Goal: Task Accomplishment & Management: Complete application form

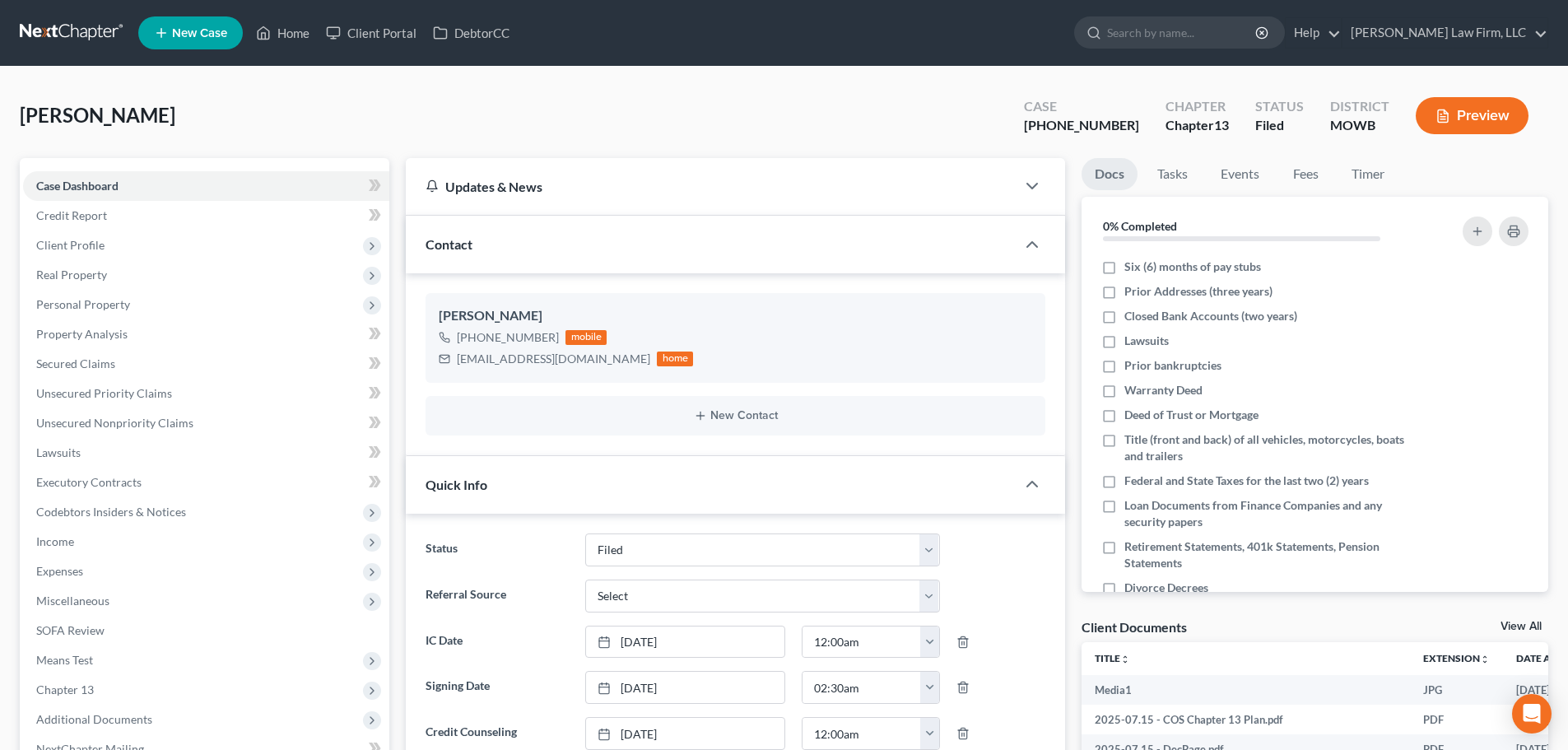
select select "3"
select select "0"
drag, startPoint x: 292, startPoint y: 26, endPoint x: 299, endPoint y: 73, distance: 47.5
click at [292, 26] on link "Home" at bounding box center [282, 33] width 70 height 30
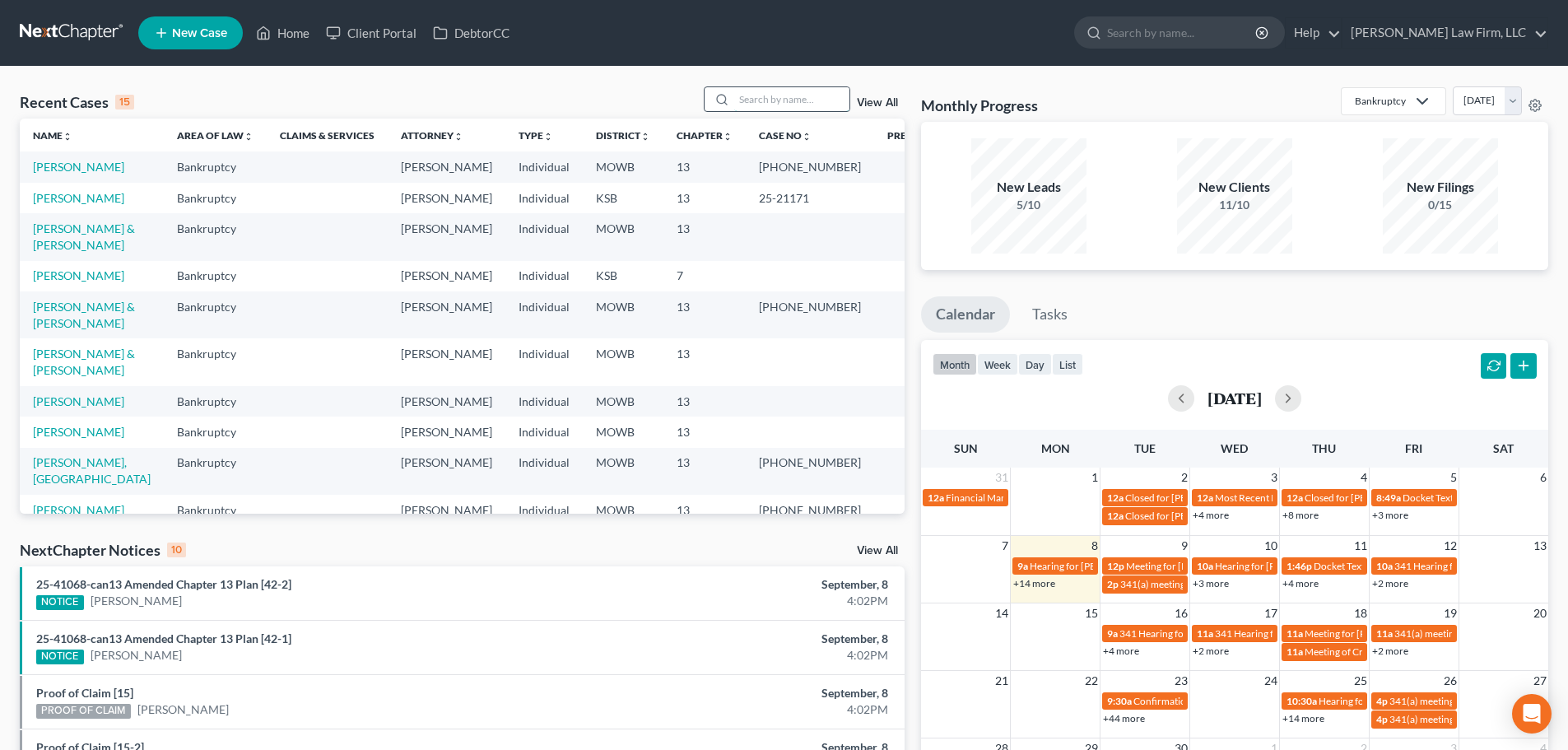
click at [741, 94] on input "search" at bounding box center [791, 100] width 115 height 24
type input "[PERSON_NAME]"
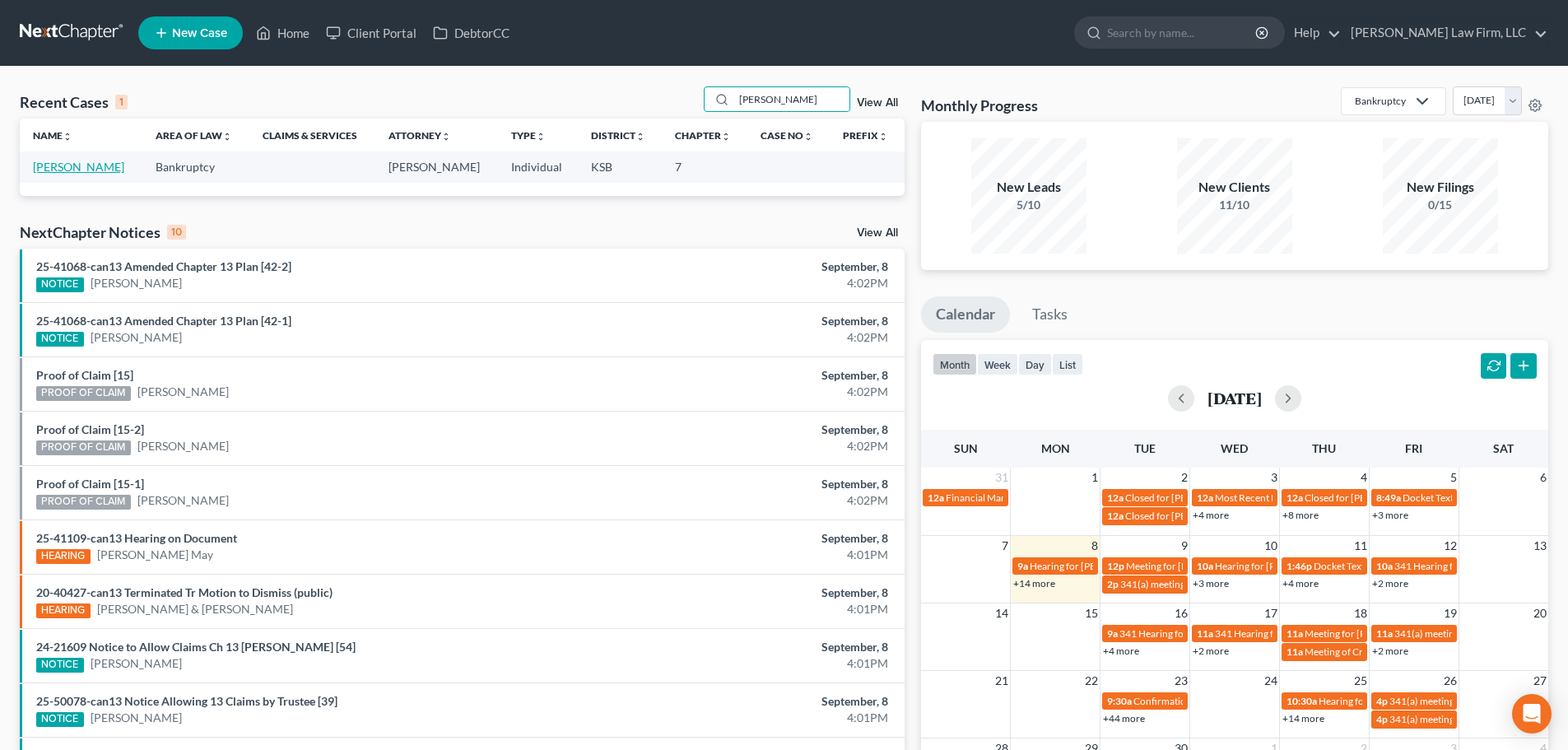
click at [70, 165] on link "[PERSON_NAME]" at bounding box center [78, 167] width 92 height 14
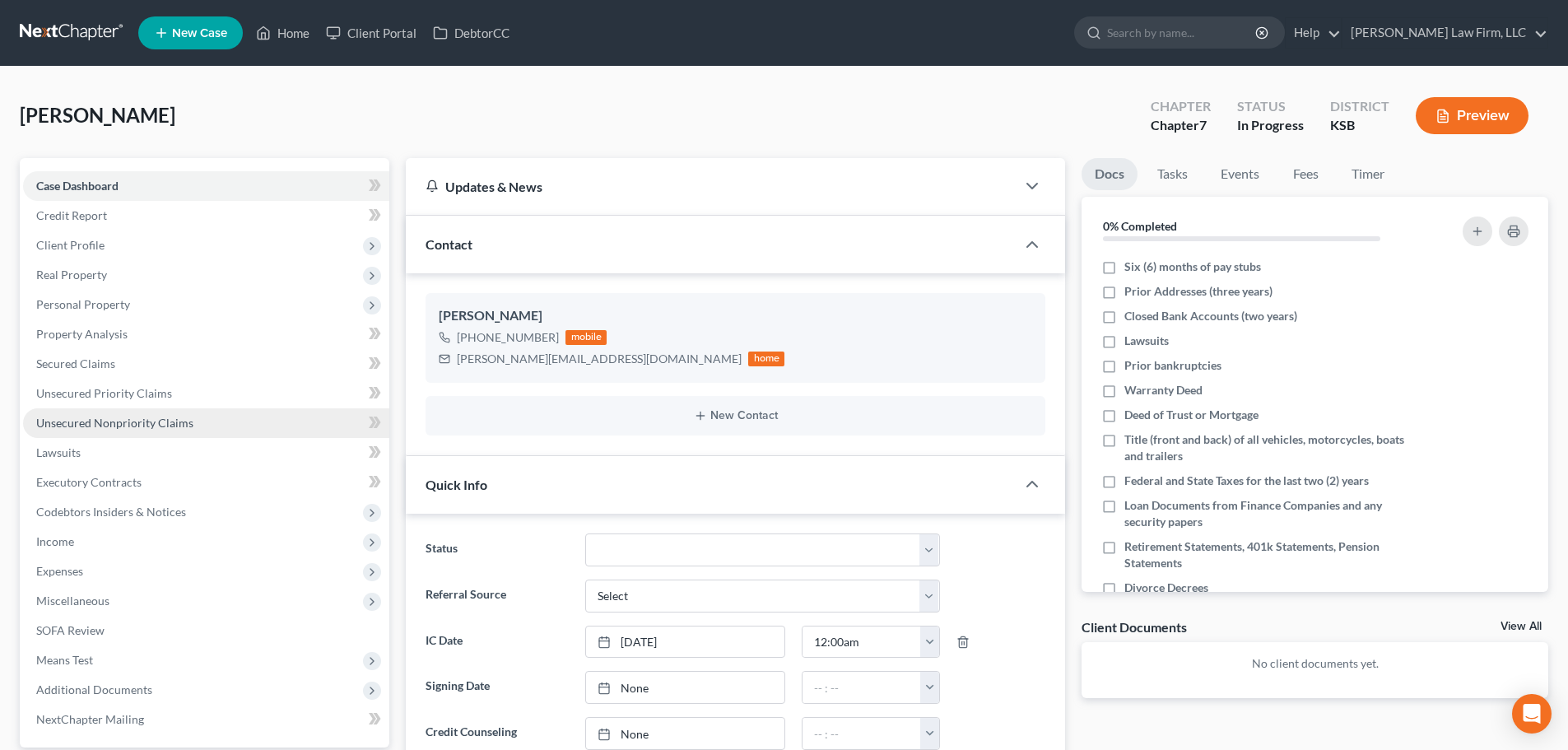
click at [172, 418] on span "Unsecured Nonpriority Claims" at bounding box center [115, 423] width 158 height 14
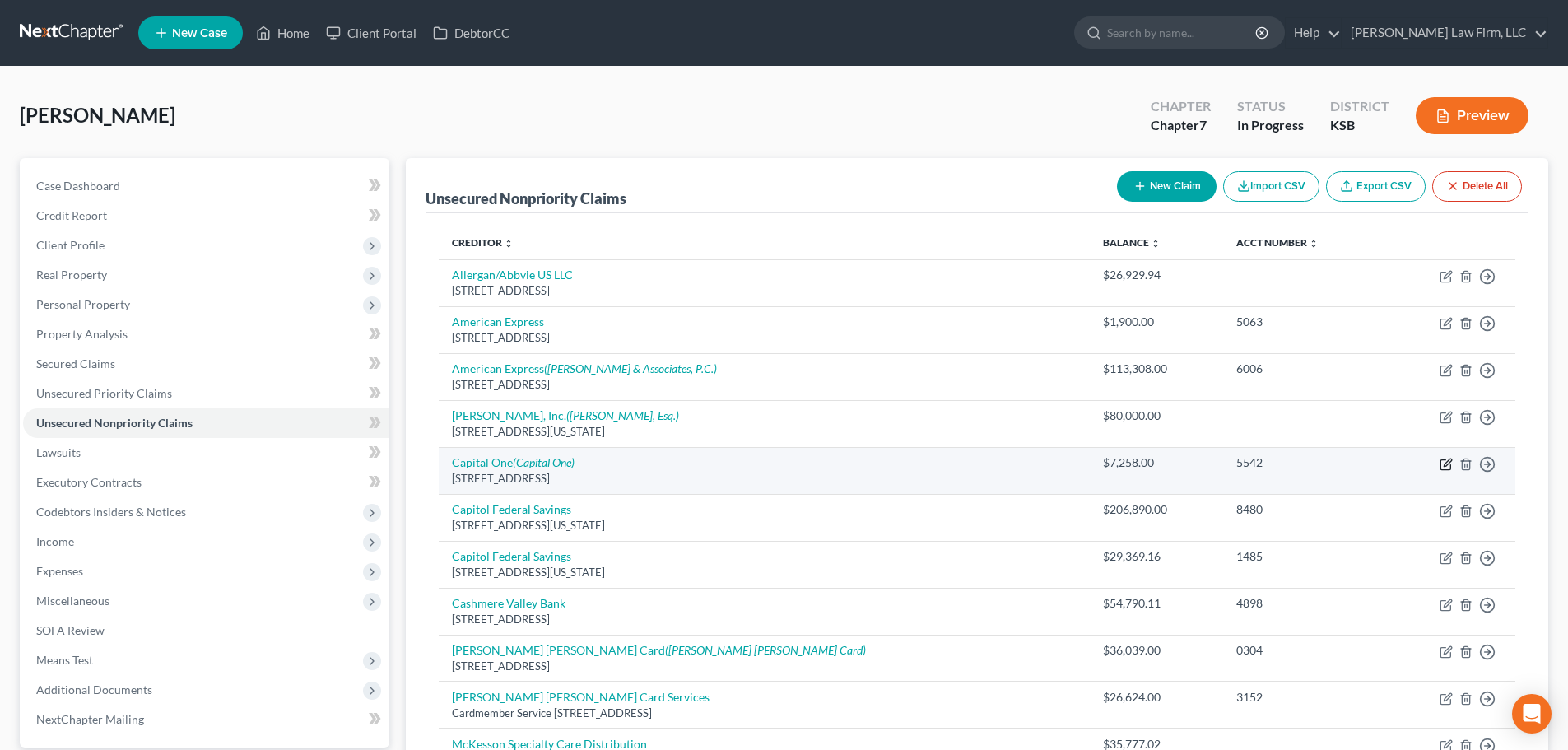
click at [1445, 461] on icon "button" at bounding box center [1445, 464] width 13 height 13
select select "46"
select select "14"
select select "3"
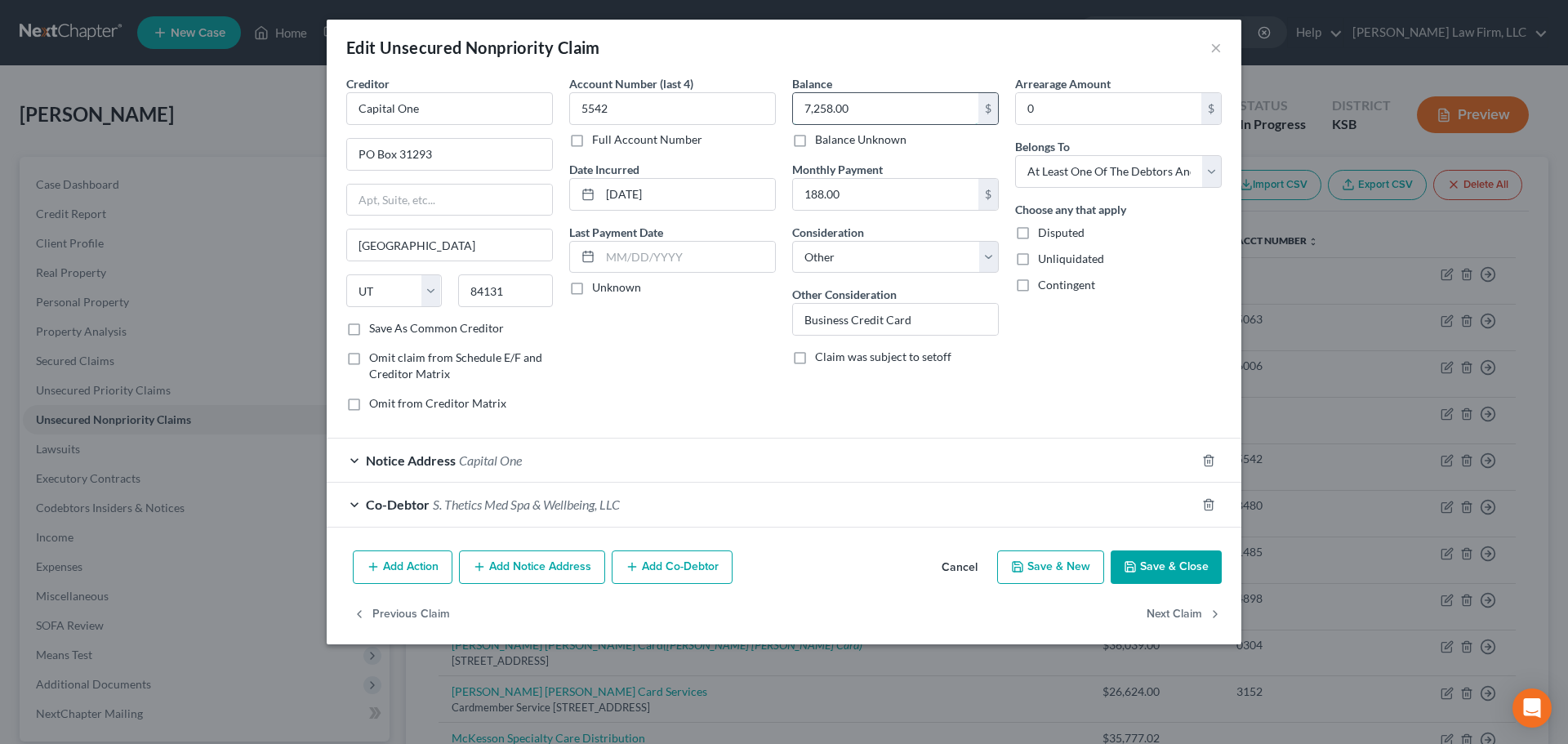
click at [858, 111] on input "7,258.00" at bounding box center [886, 109] width 186 height 31
type input "10,000.00"
click at [362, 153] on input "PO Box 31293" at bounding box center [450, 154] width 205 height 31
type input "P.O. Box 31293"
click at [1160, 562] on button "Save & Close" at bounding box center [1166, 567] width 111 height 34
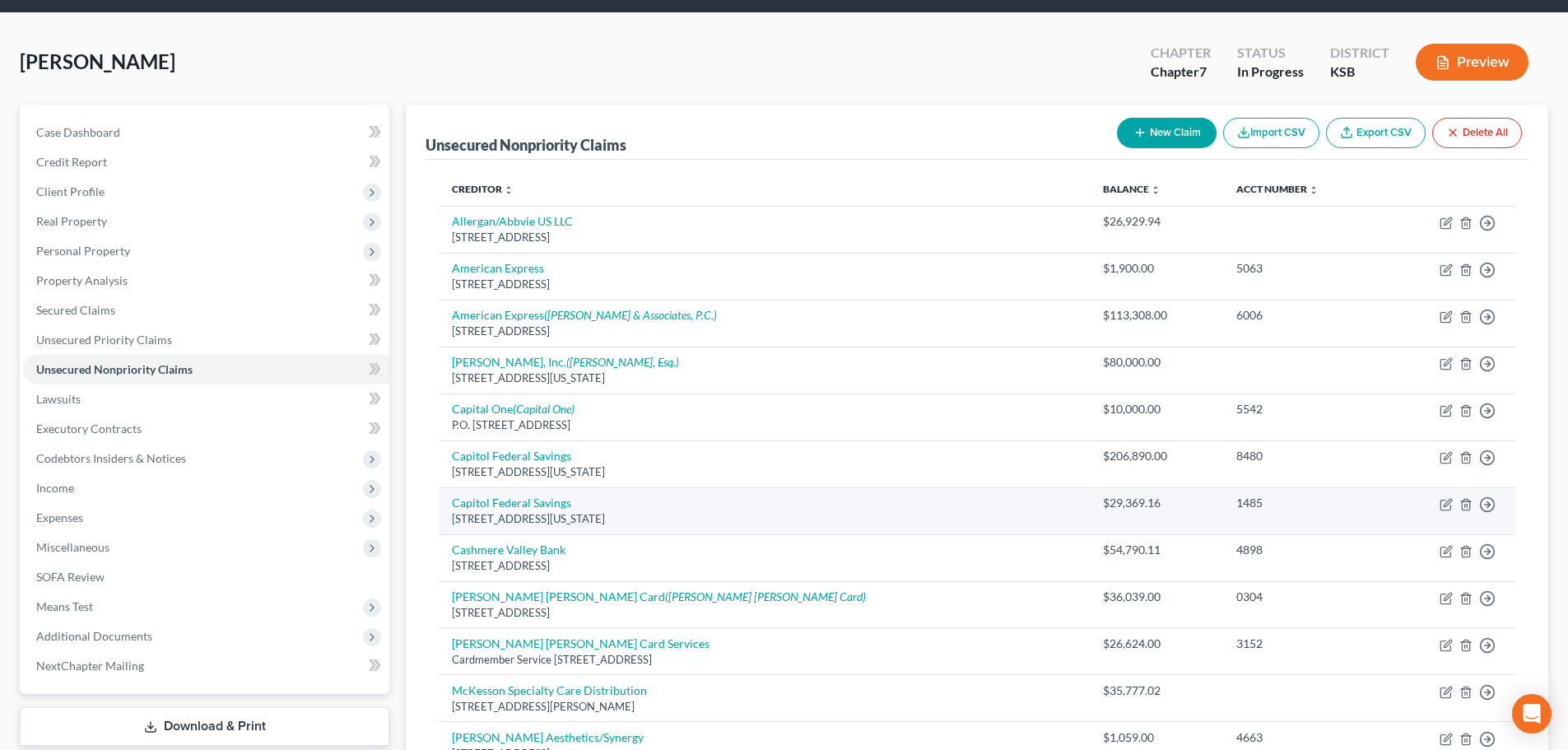
scroll to position [83, 0]
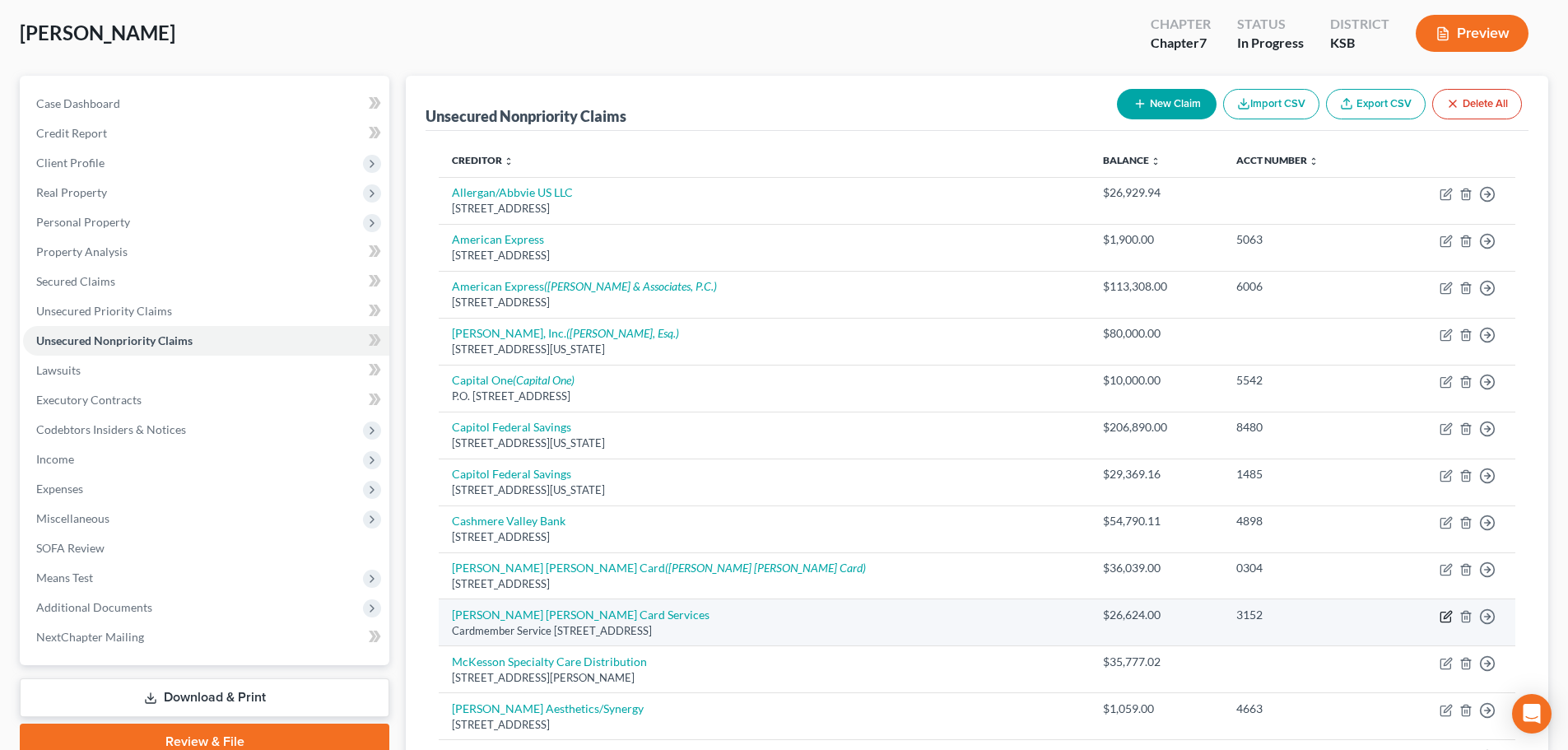
click at [1443, 613] on icon "button" at bounding box center [1445, 616] width 13 height 13
select select "14"
select select "3"
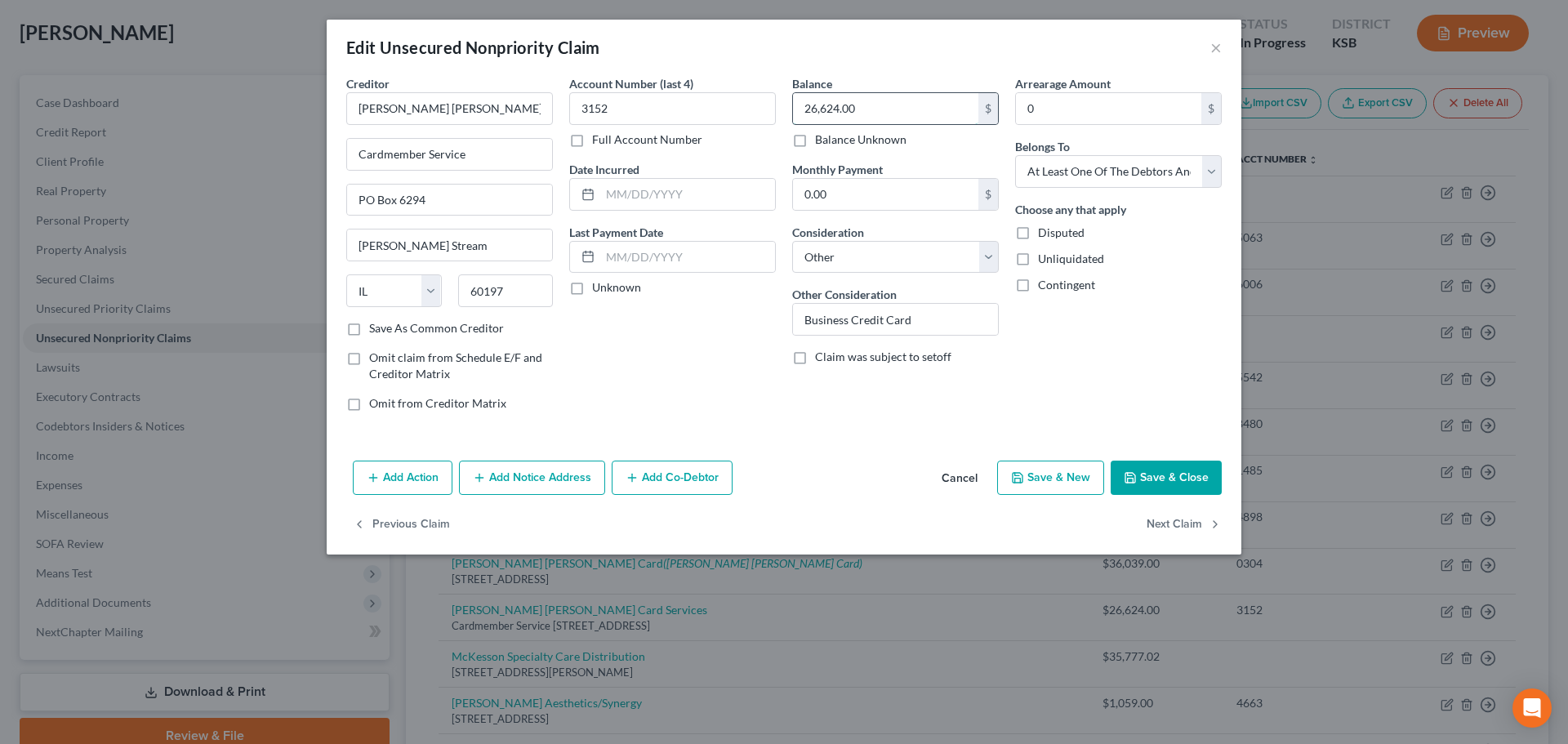
click at [865, 103] on input "26,624.00" at bounding box center [886, 109] width 186 height 31
type input "29,786.00"
click at [1167, 475] on button "Save & Close" at bounding box center [1166, 477] width 111 height 34
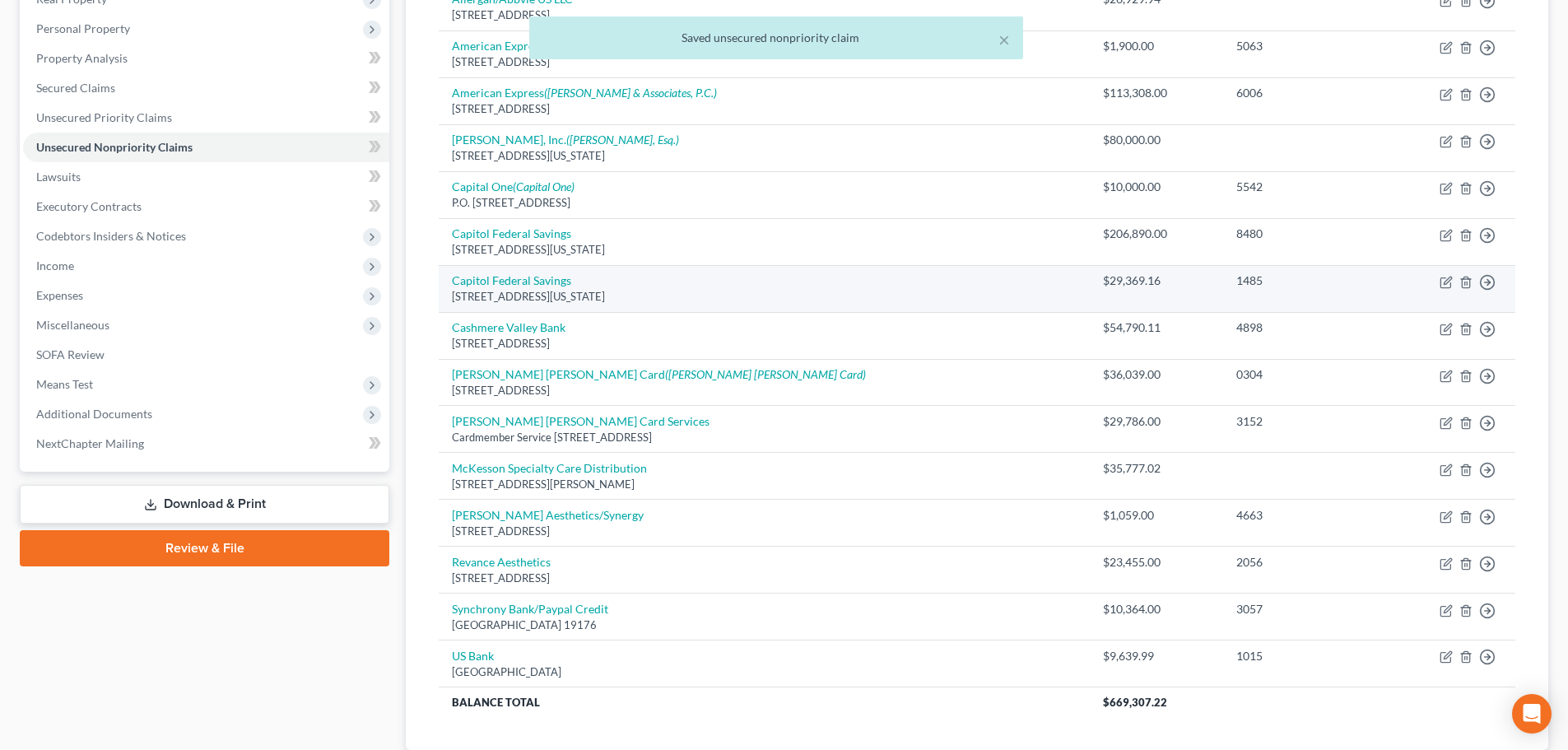
scroll to position [329, 0]
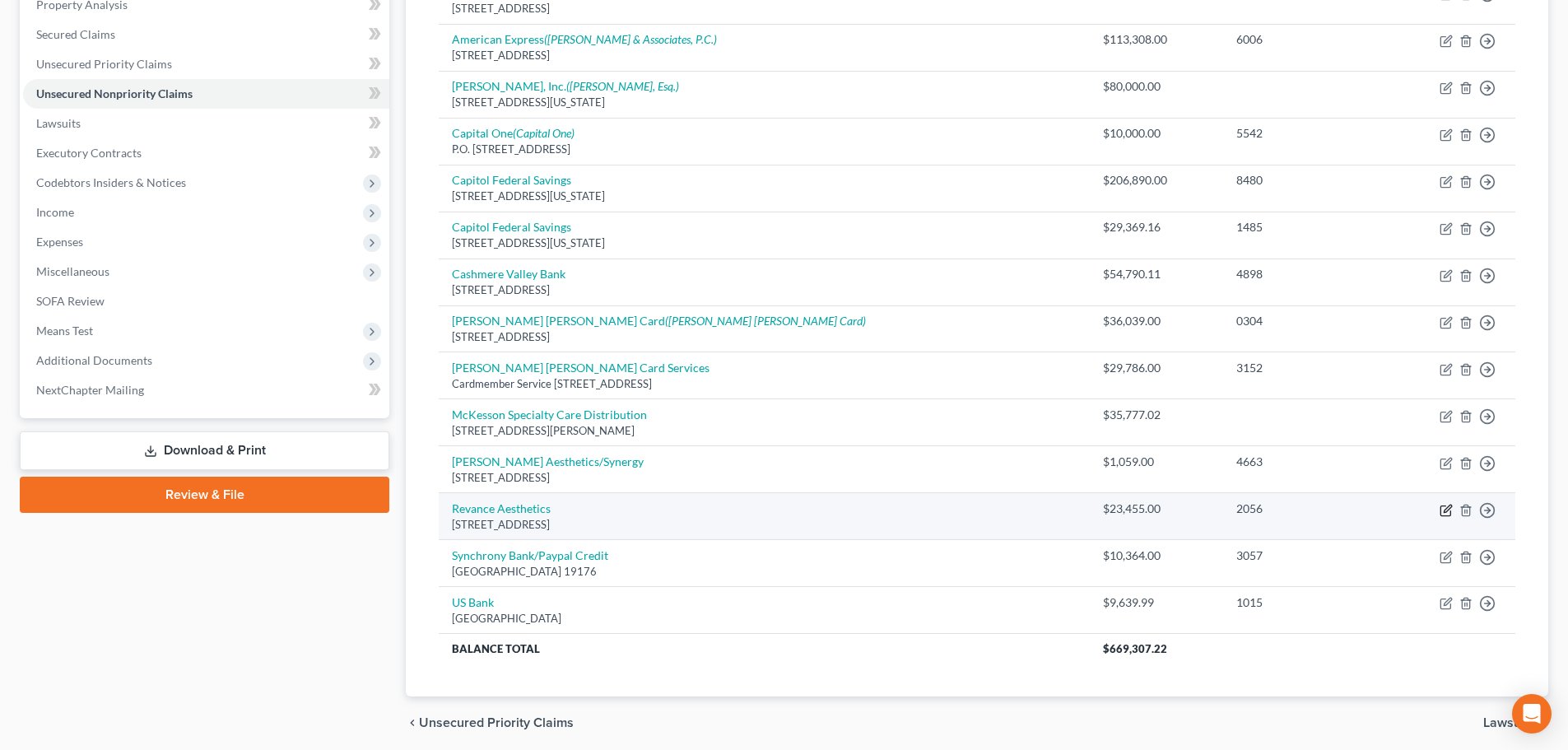
click at [1443, 509] on icon "button" at bounding box center [1445, 510] width 13 height 13
select select "44"
select select "14"
select select "3"
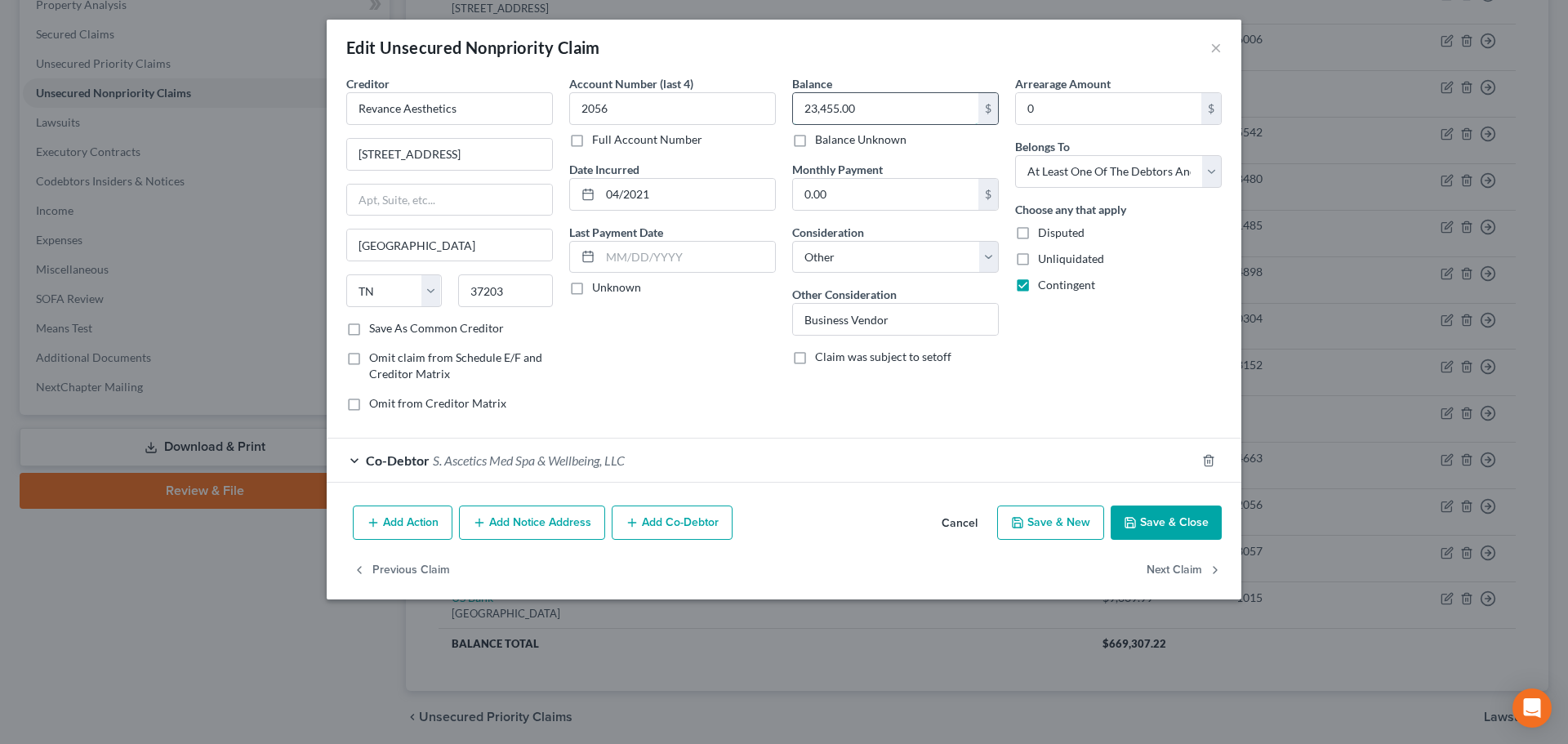
click at [871, 107] on input "23,455.00" at bounding box center [886, 109] width 186 height 31
type input "18,455.00"
click at [1154, 515] on button "Save & Close" at bounding box center [1166, 522] width 111 height 34
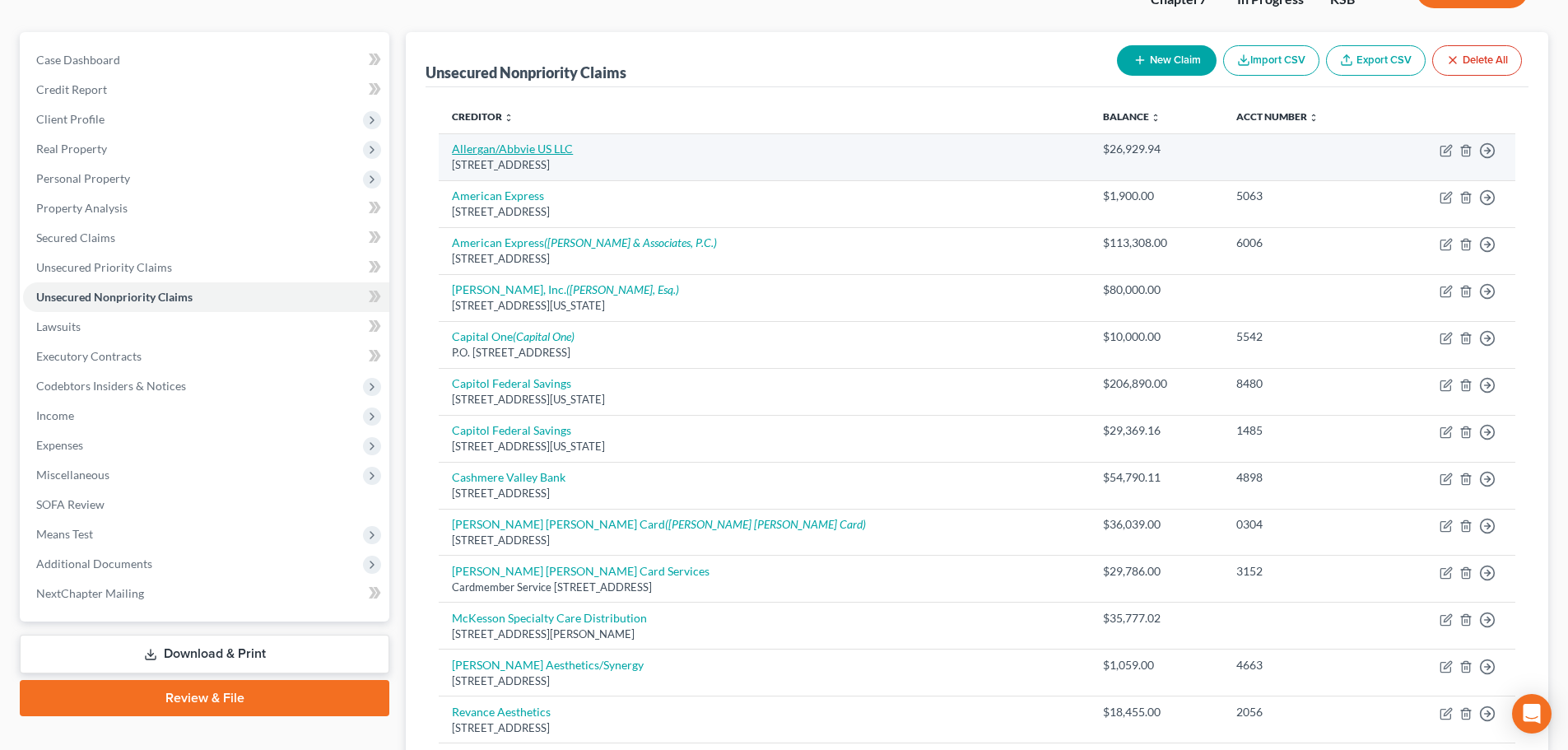
scroll to position [0, 0]
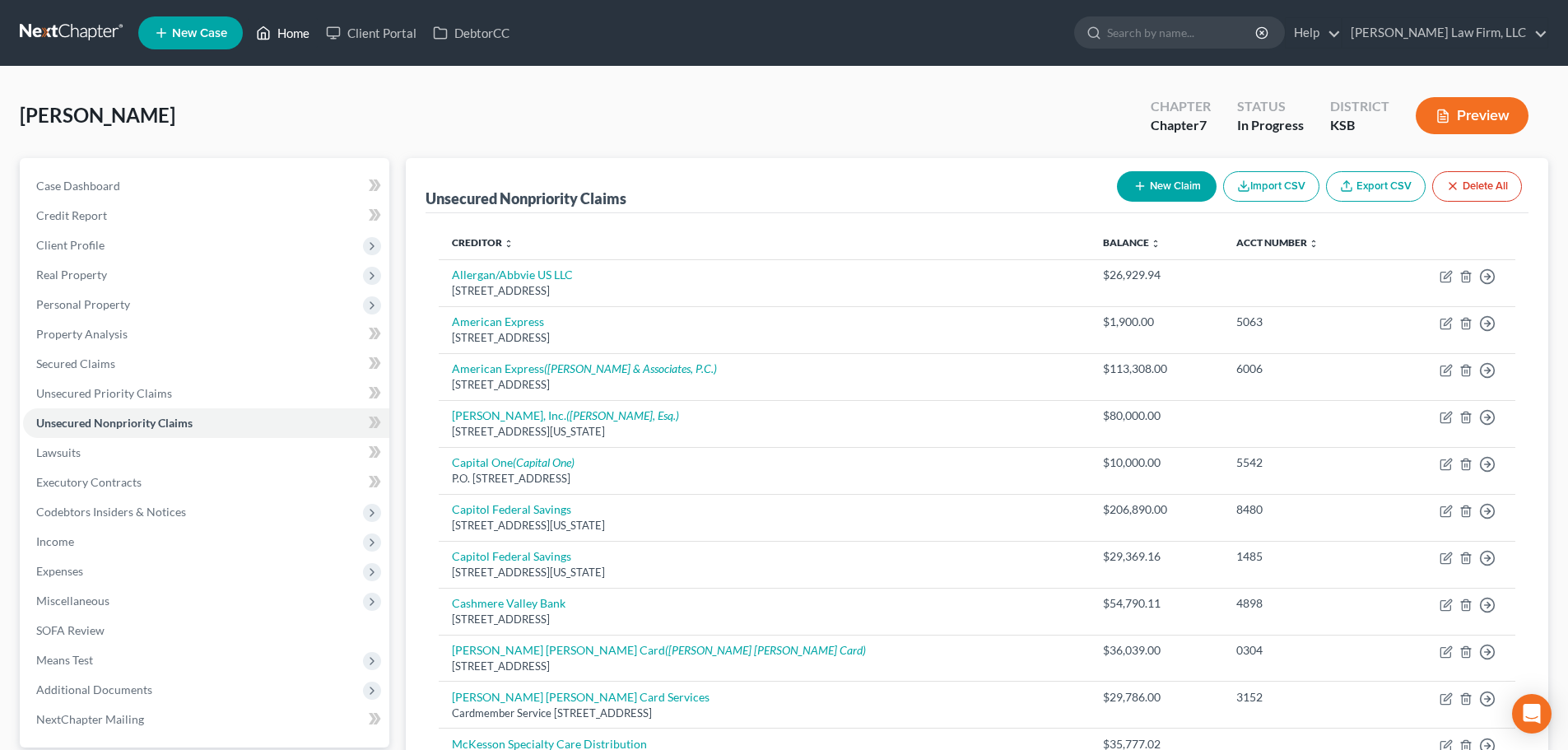
click at [287, 26] on link "Home" at bounding box center [282, 33] width 70 height 30
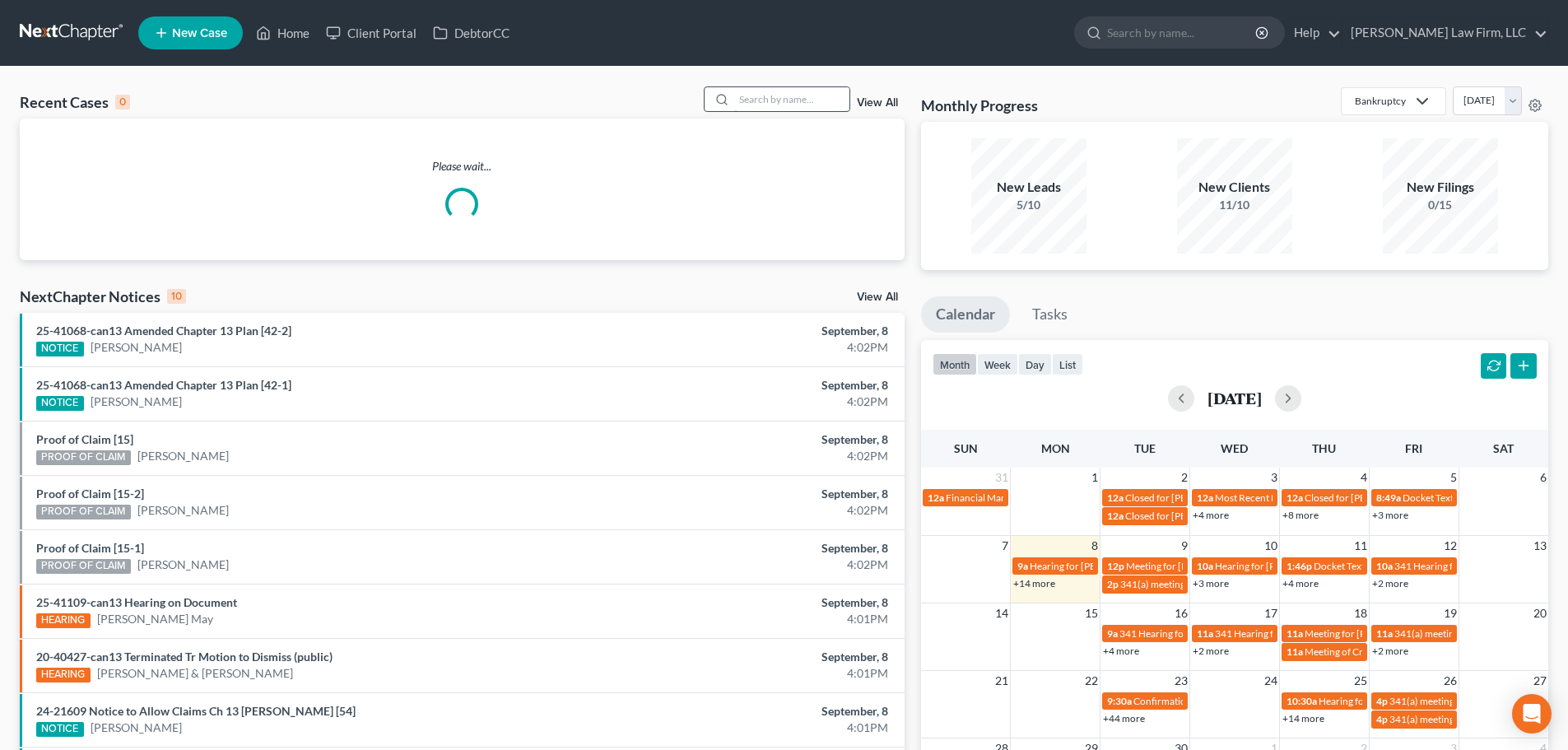
click at [738, 97] on input "search" at bounding box center [791, 100] width 115 height 24
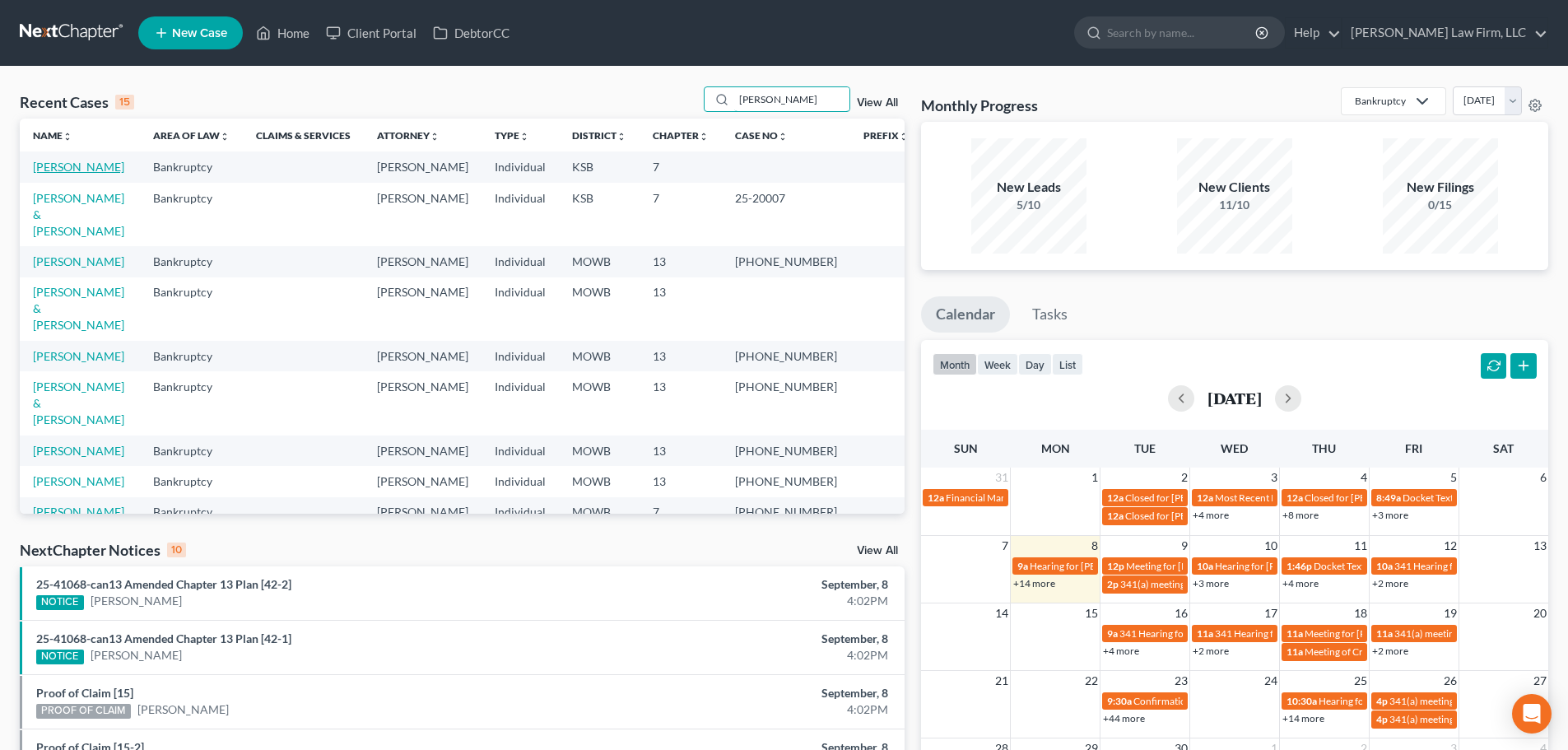
type input "[PERSON_NAME]"
click at [74, 163] on link "[PERSON_NAME]" at bounding box center [78, 167] width 92 height 14
select select "4"
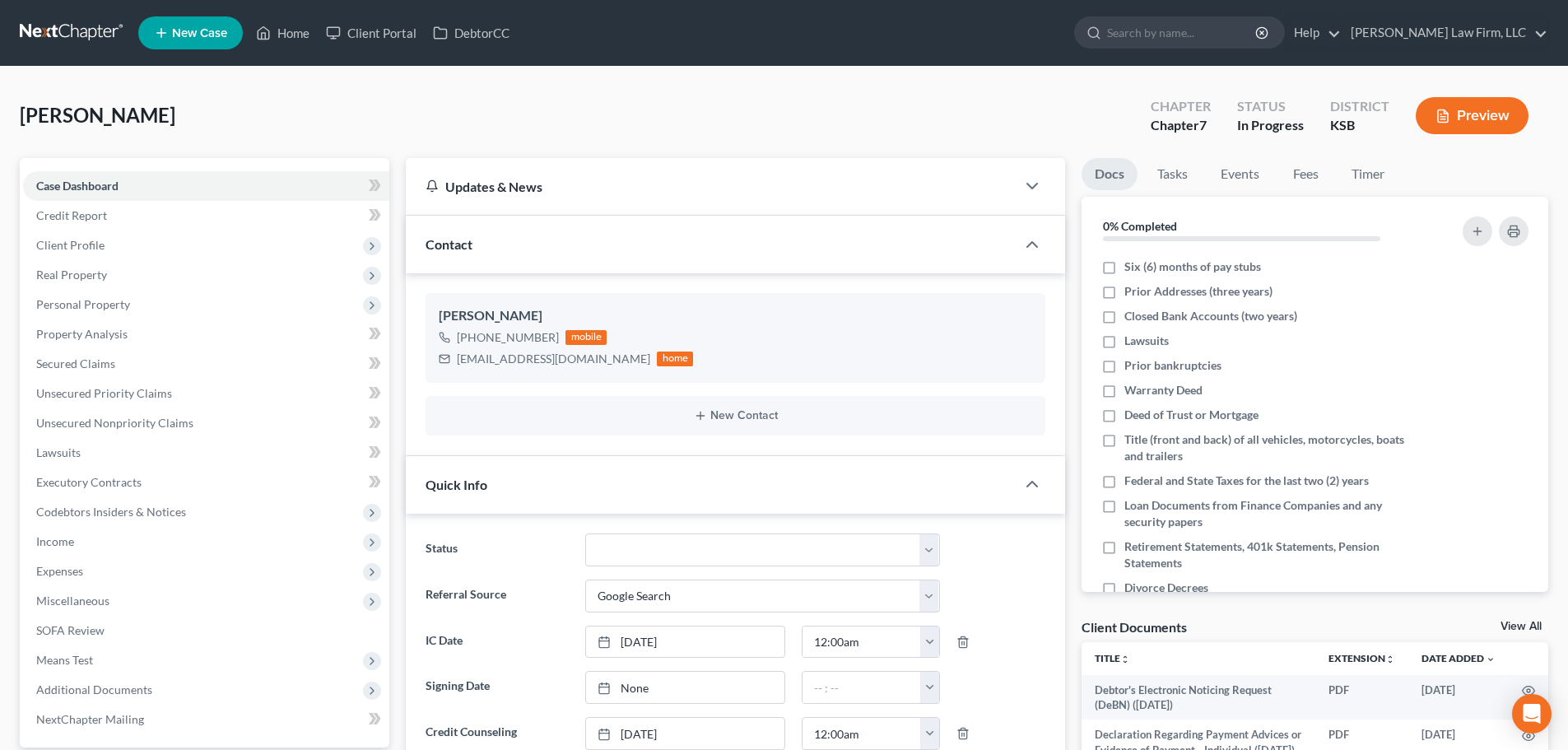
scroll to position [1470, 0]
click at [106, 301] on span "Personal Property" at bounding box center [83, 305] width 94 height 14
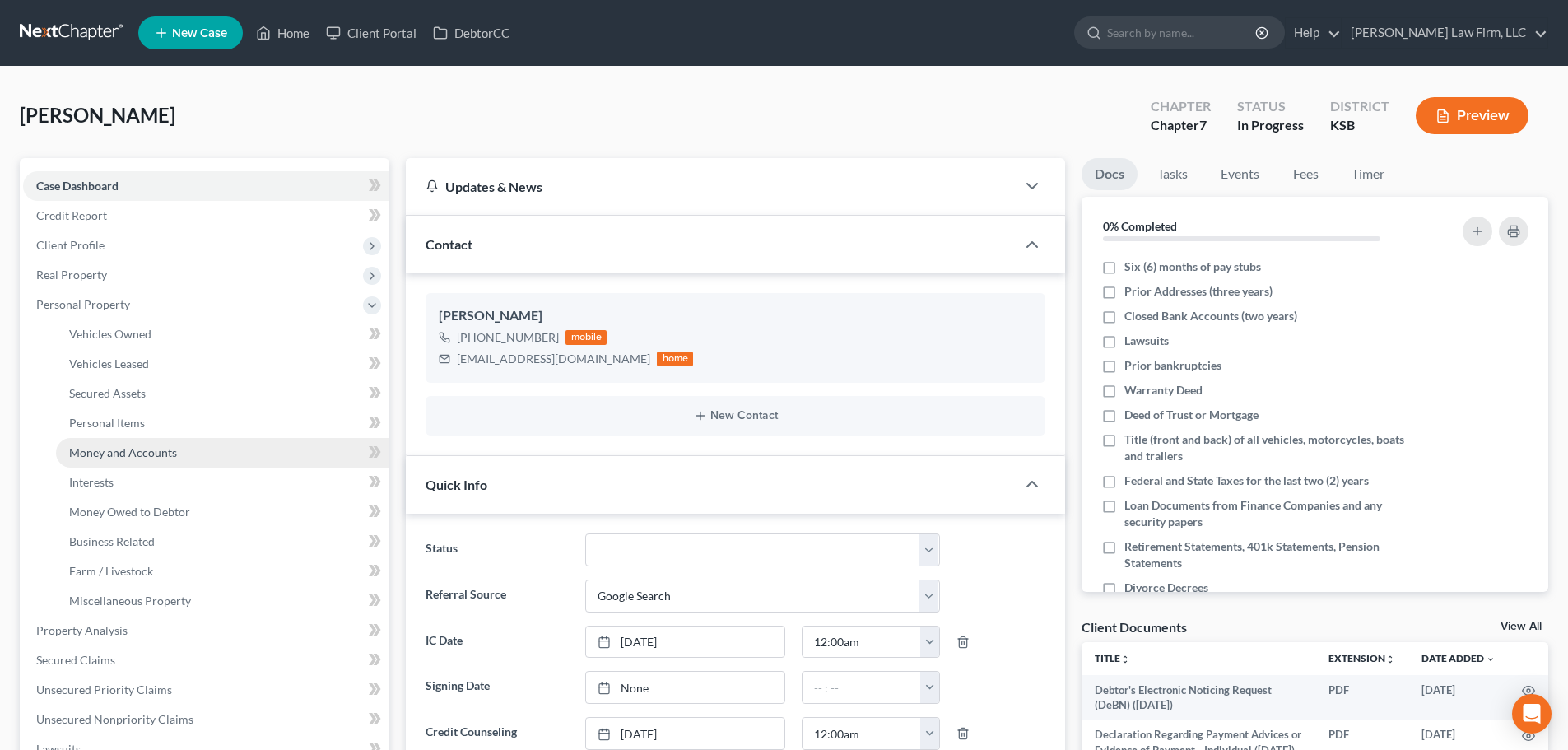
click at [135, 445] on span "Money and Accounts" at bounding box center [122, 452] width 107 height 14
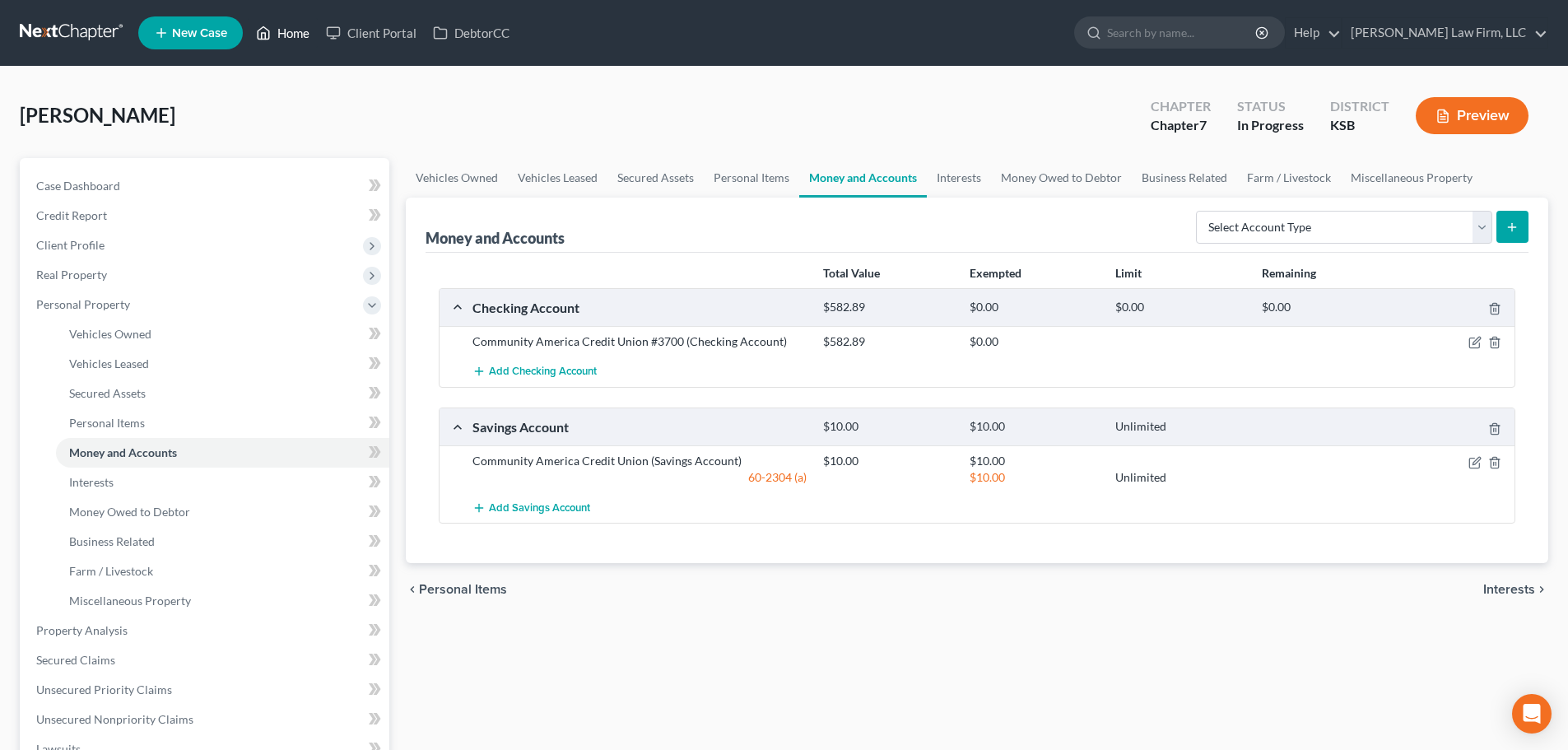
click at [298, 24] on link "Home" at bounding box center [282, 33] width 70 height 30
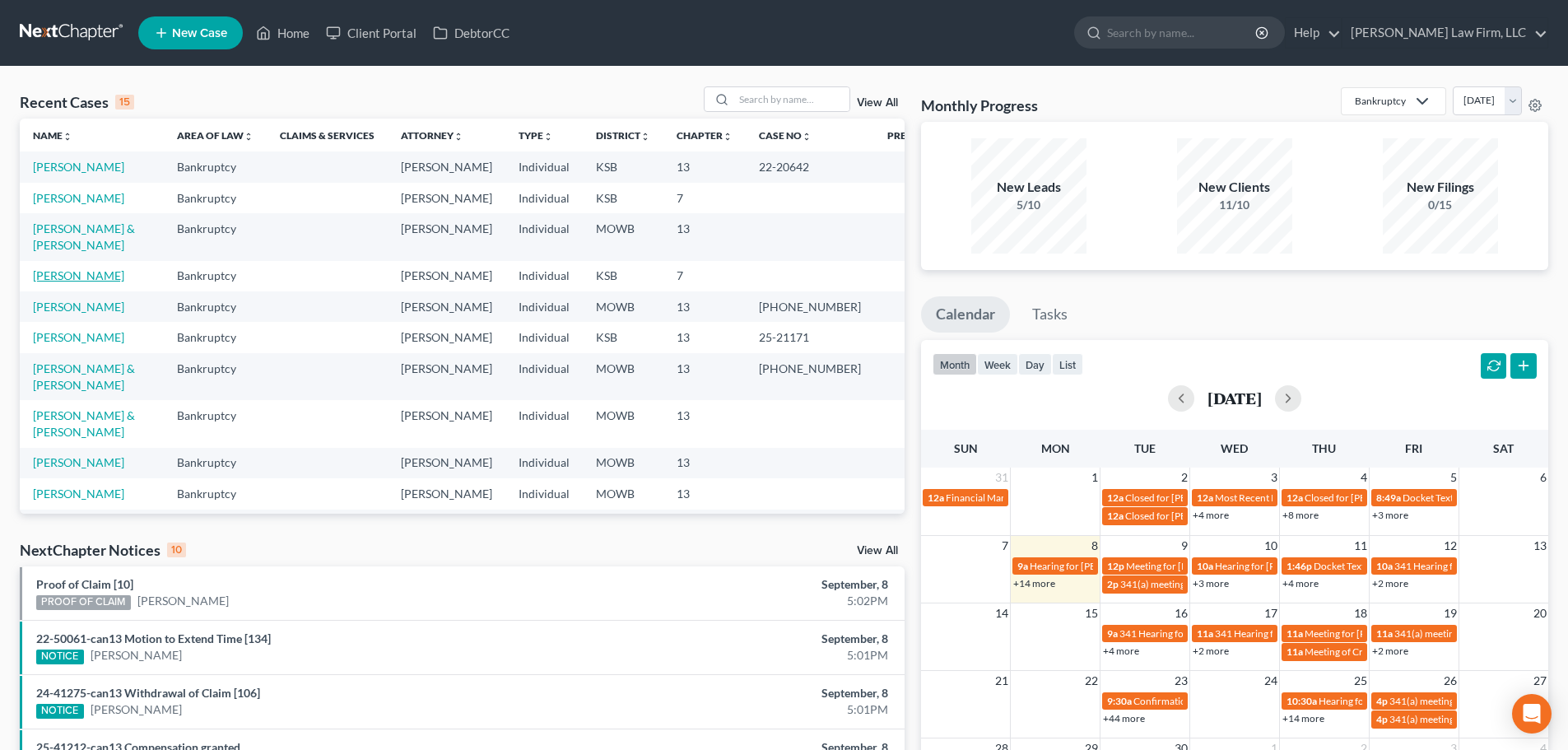
click at [65, 268] on link "[PERSON_NAME]" at bounding box center [78, 275] width 92 height 14
select select "4"
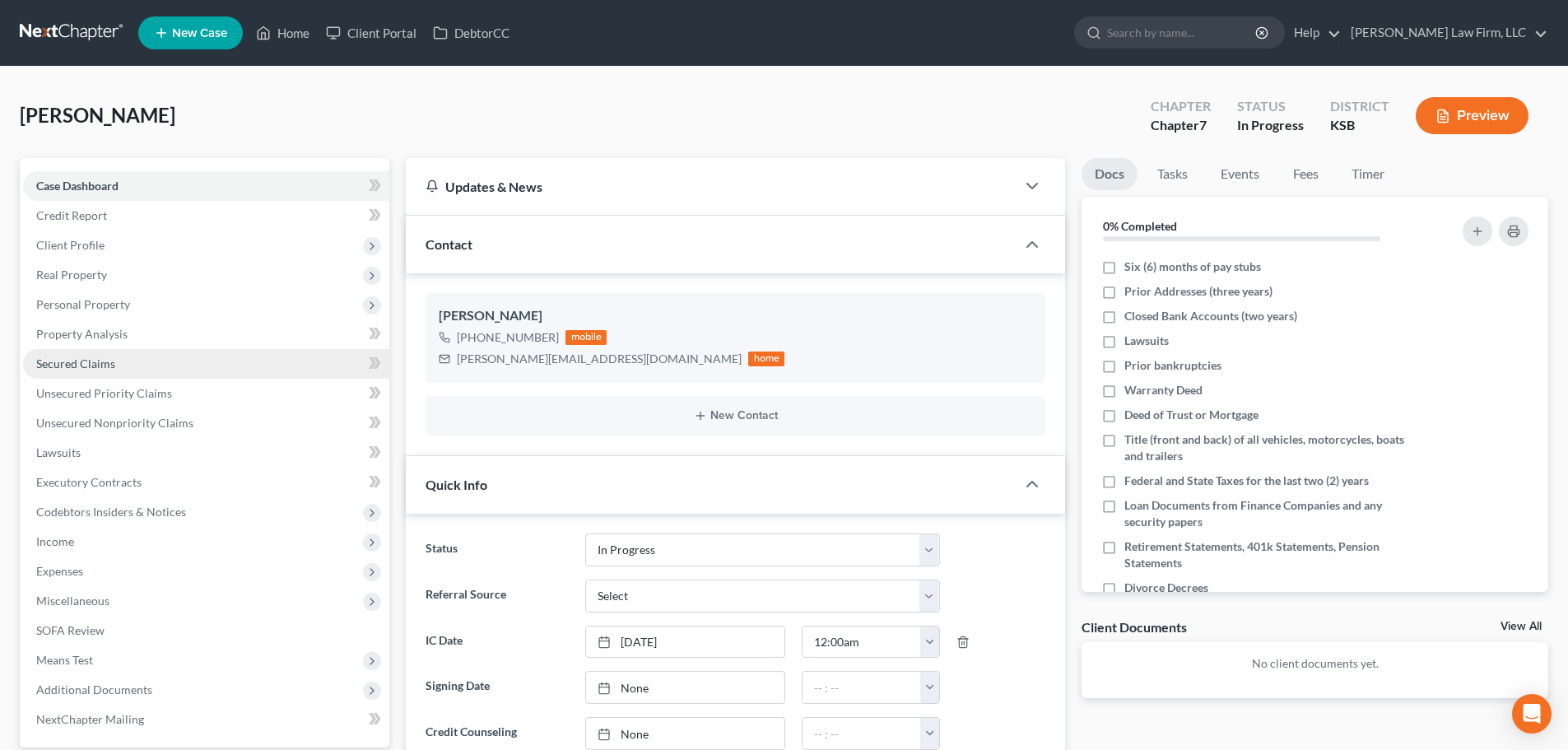
click at [112, 358] on span "Secured Claims" at bounding box center [76, 364] width 79 height 14
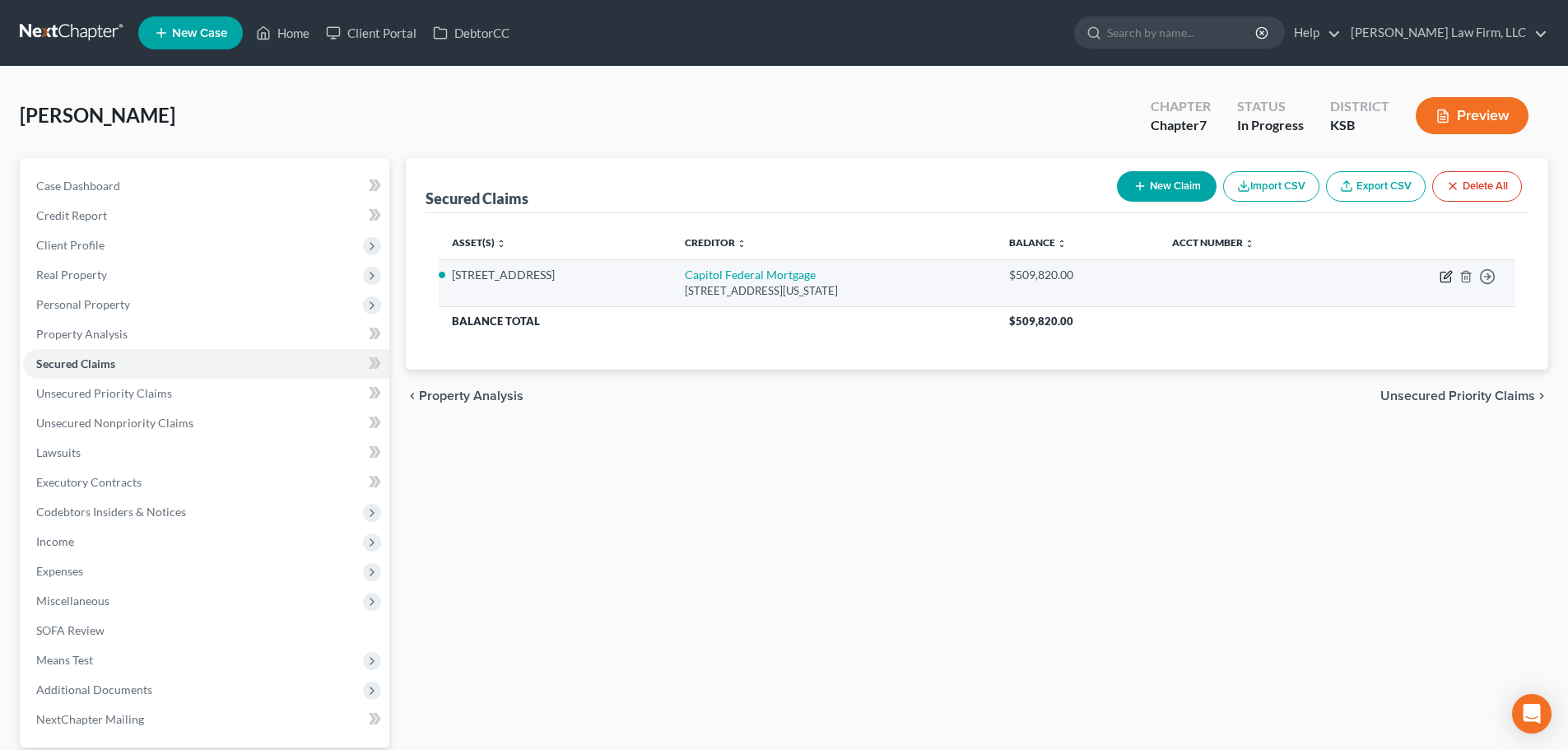
click at [1442, 270] on icon "button" at bounding box center [1445, 276] width 13 height 13
select select "17"
select select "2"
select select "3"
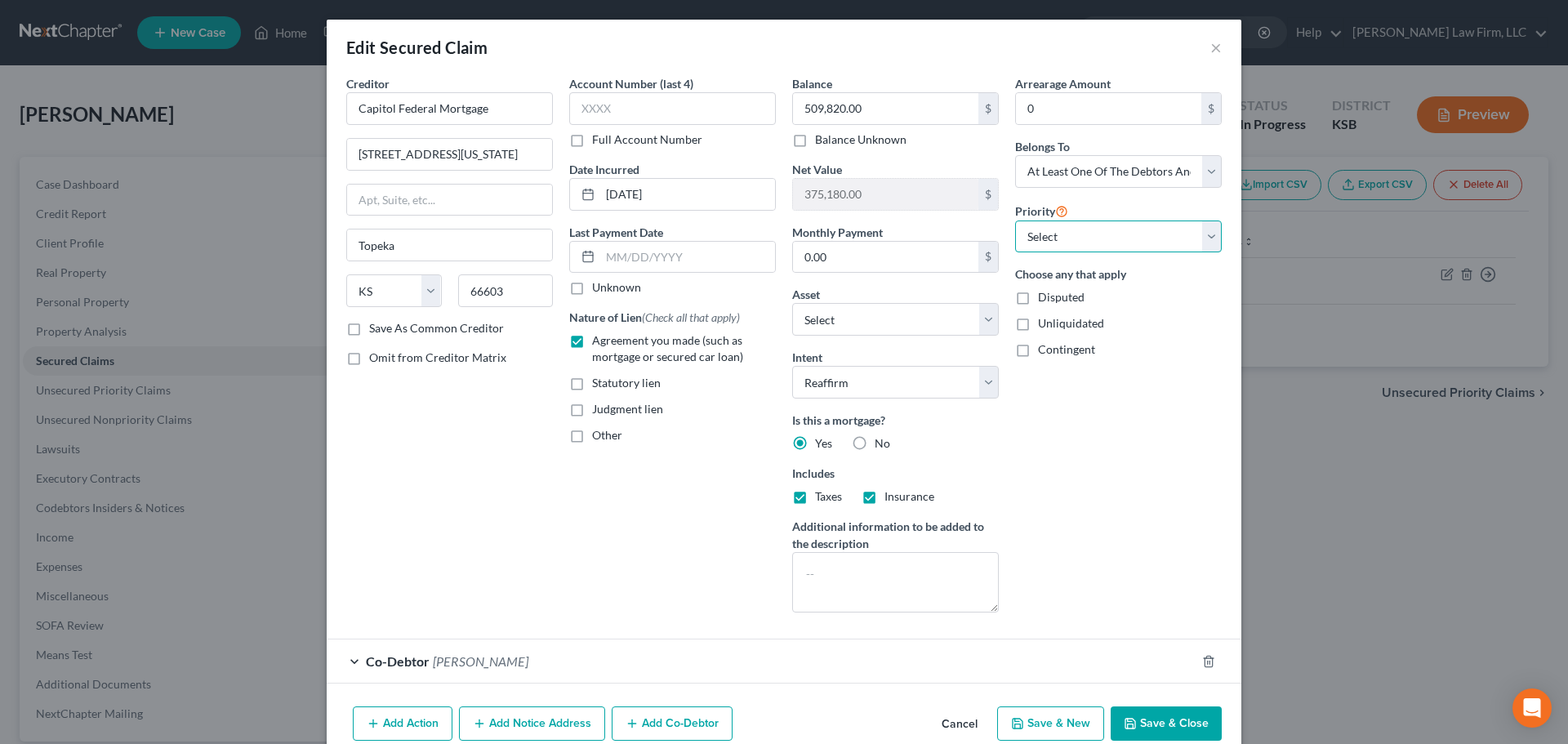
click at [1213, 236] on select "Select 1st 2nd 3rd 4th 5th 6th 7th 8th 9th 10th 11th 12th 13th 14th 15th 16th 1…" at bounding box center [1118, 237] width 206 height 32
select select "0"
click at [1016, 221] on select "Select 1st 2nd 3rd 4th 5th 6th 7th 8th 9th 10th 11th 12th 13th 14th 15th 16th 1…" at bounding box center [1118, 237] width 206 height 32
click at [867, 107] on input "509,820.00" at bounding box center [886, 109] width 186 height 31
type input "508,280.00"
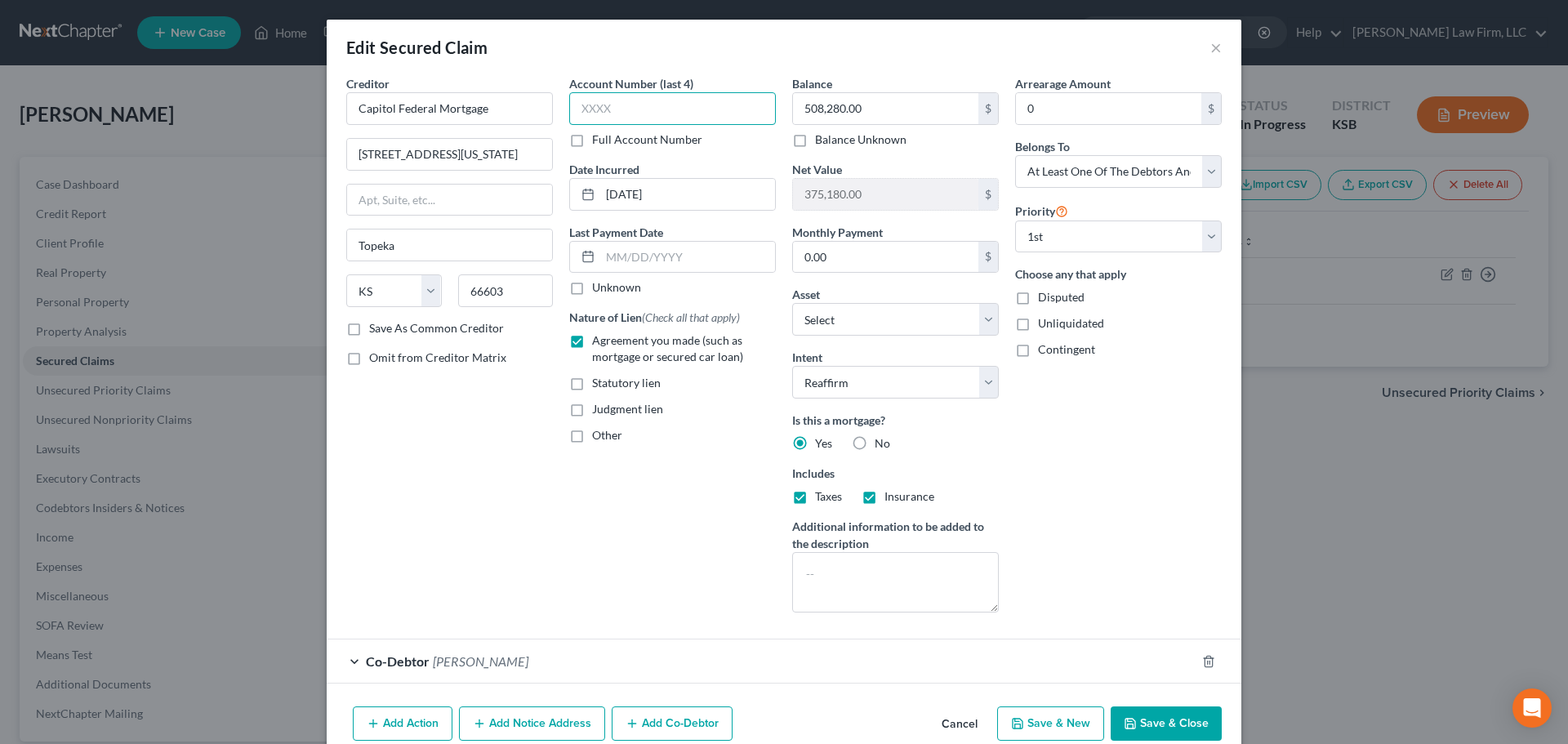
click at [603, 106] on input "text" at bounding box center [672, 108] width 206 height 32
type input "5670"
click at [1155, 718] on button "Save & Close" at bounding box center [1166, 723] width 111 height 34
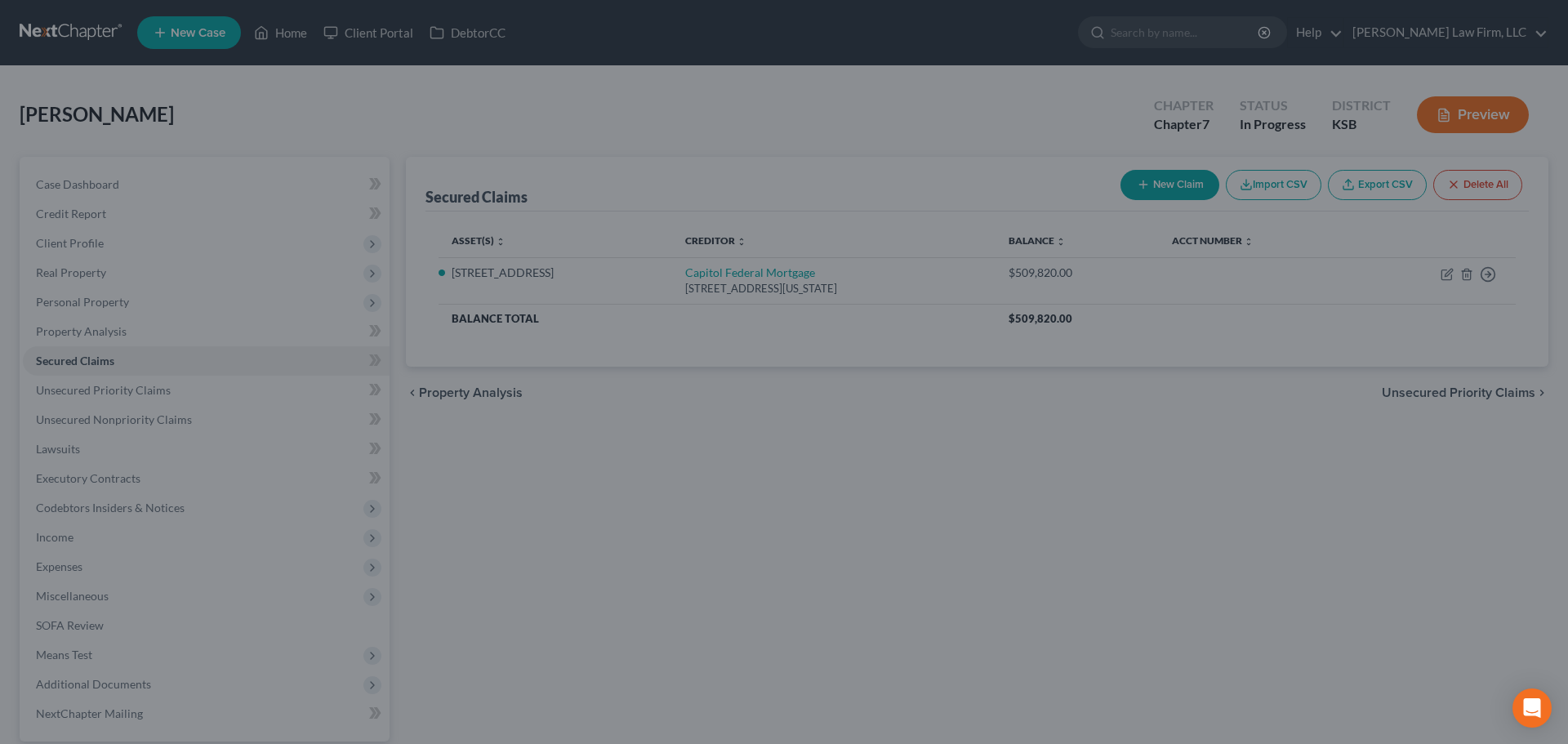
type input "376,720.00"
select select "4"
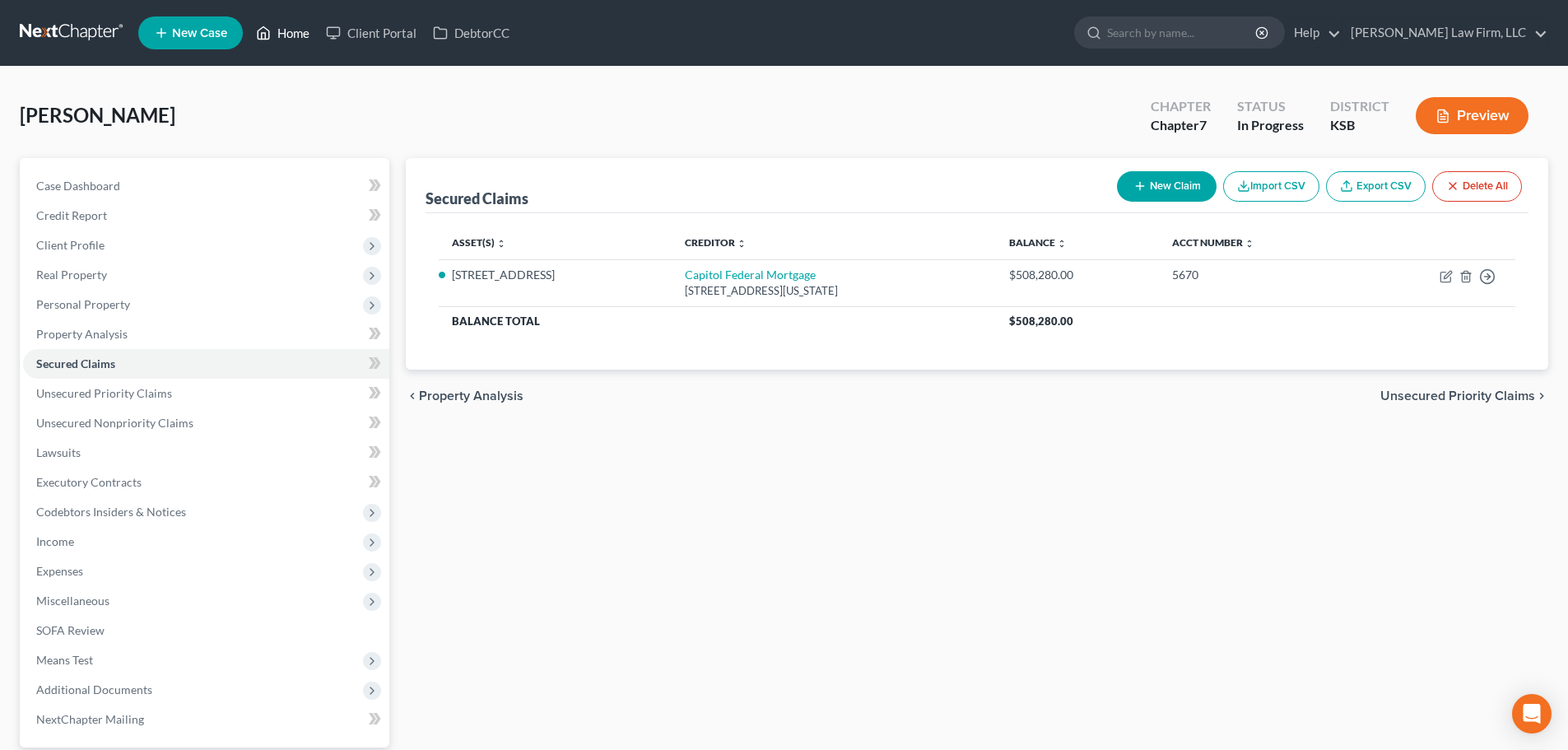
click at [297, 28] on link "Home" at bounding box center [282, 33] width 70 height 30
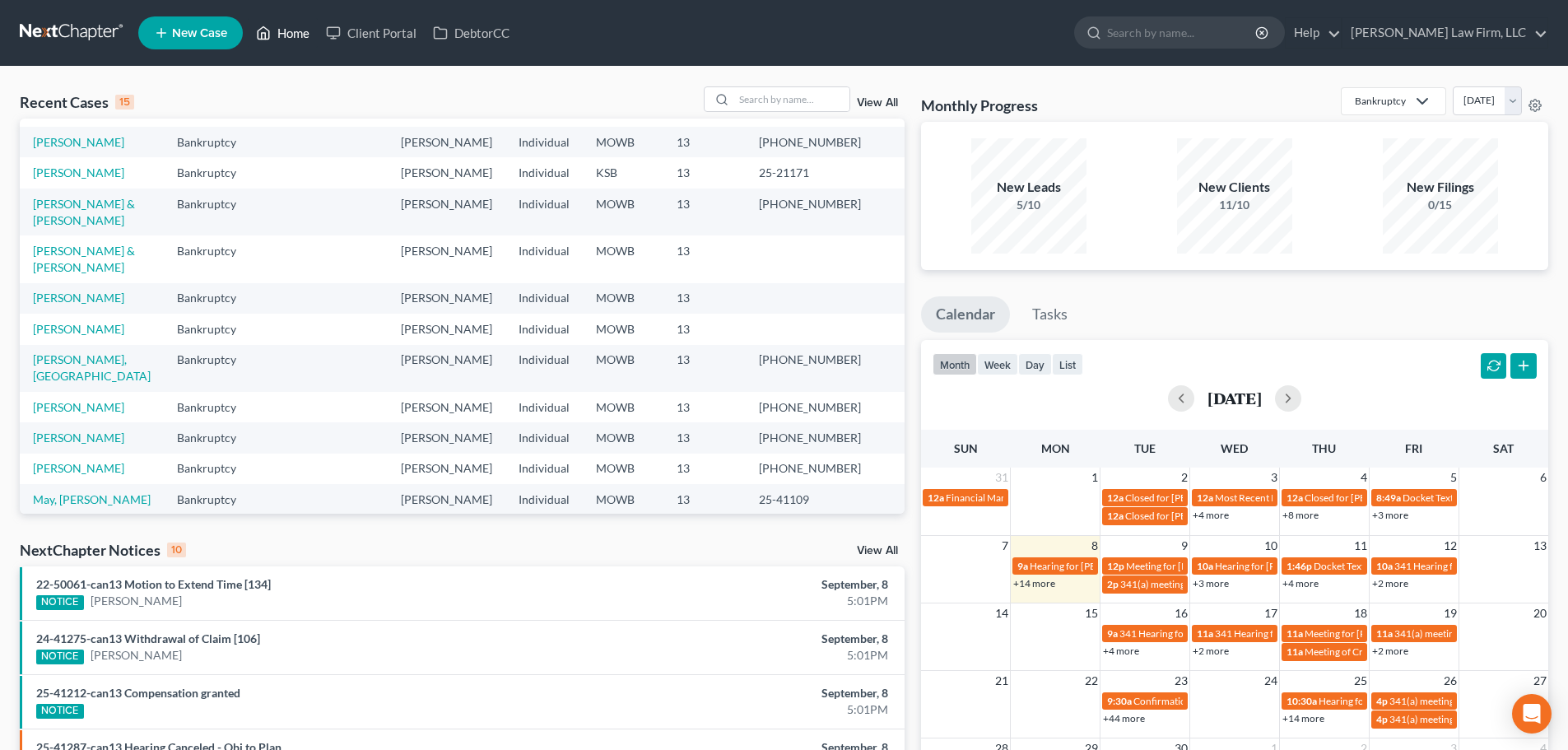
scroll to position [212, 0]
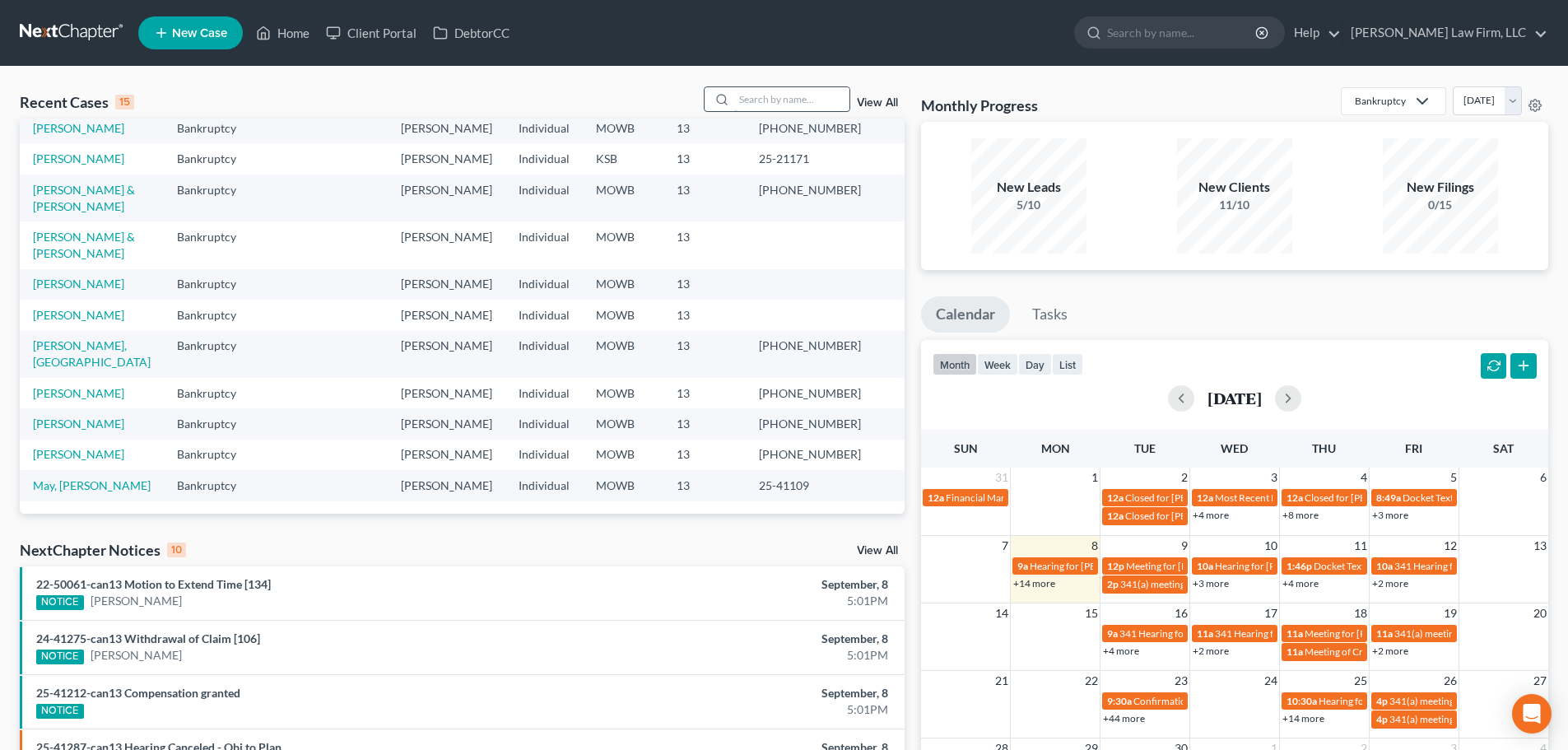
drag, startPoint x: 747, startPoint y: 83, endPoint x: 745, endPoint y: 92, distance: 9.2
click at [745, 90] on div "Recent Cases 15 View All Name unfold_more expand_more expand_less Area of Law u…" at bounding box center [784, 611] width 1568 height 1089
click at [743, 98] on input "search" at bounding box center [791, 100] width 115 height 24
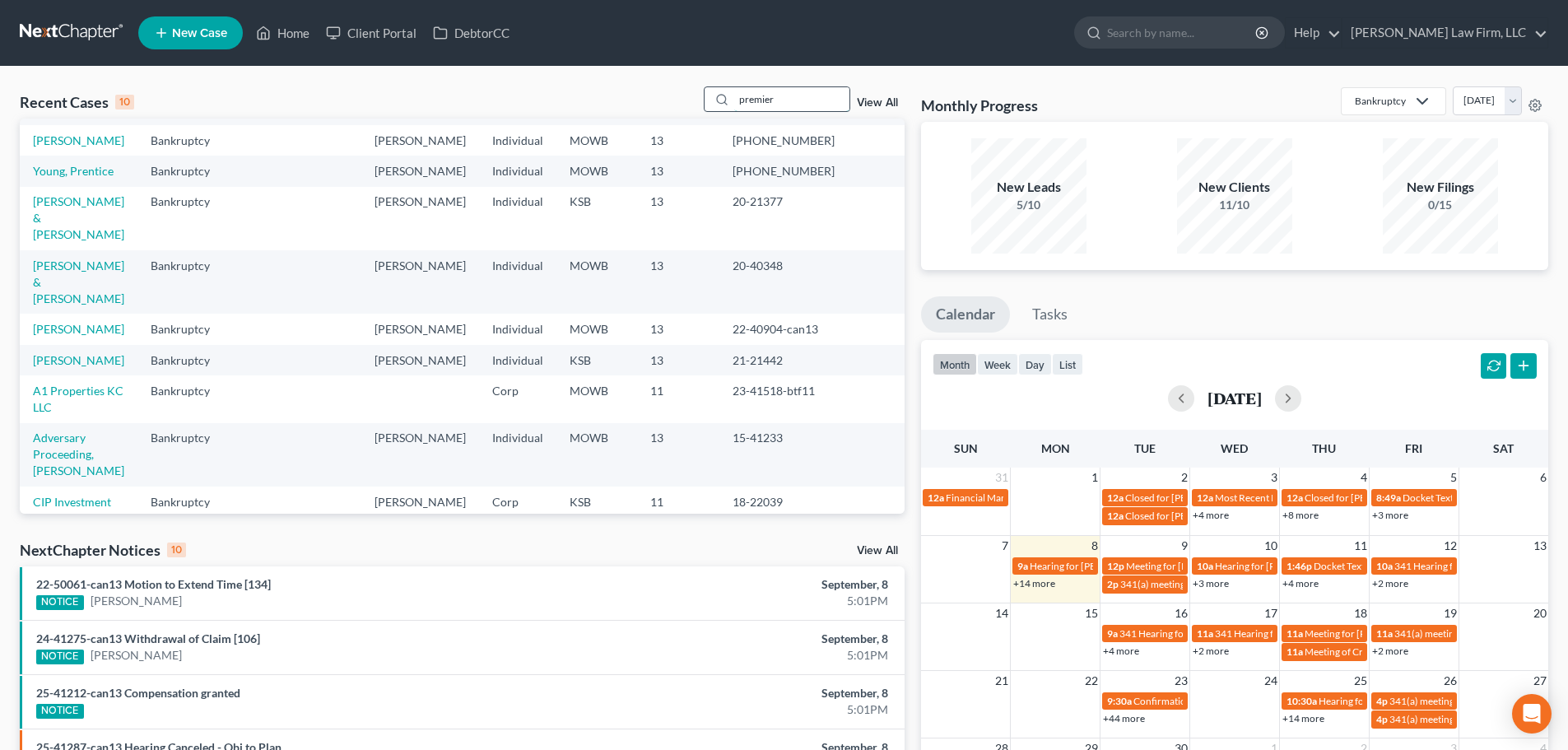
scroll to position [0, 0]
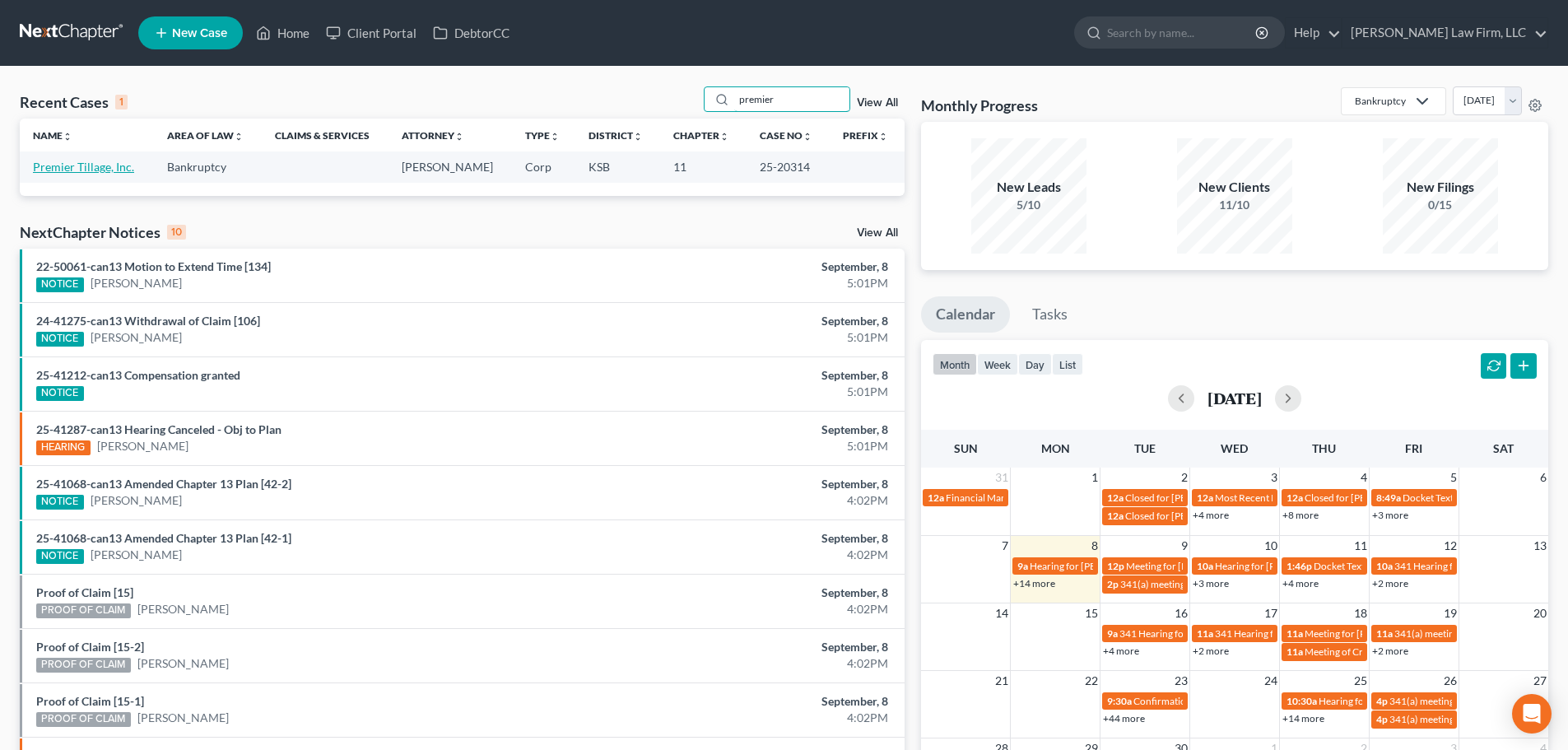
type input "premier"
click at [80, 166] on link "Premier Tillage, Inc." at bounding box center [83, 167] width 101 height 14
select select "3"
select select "6"
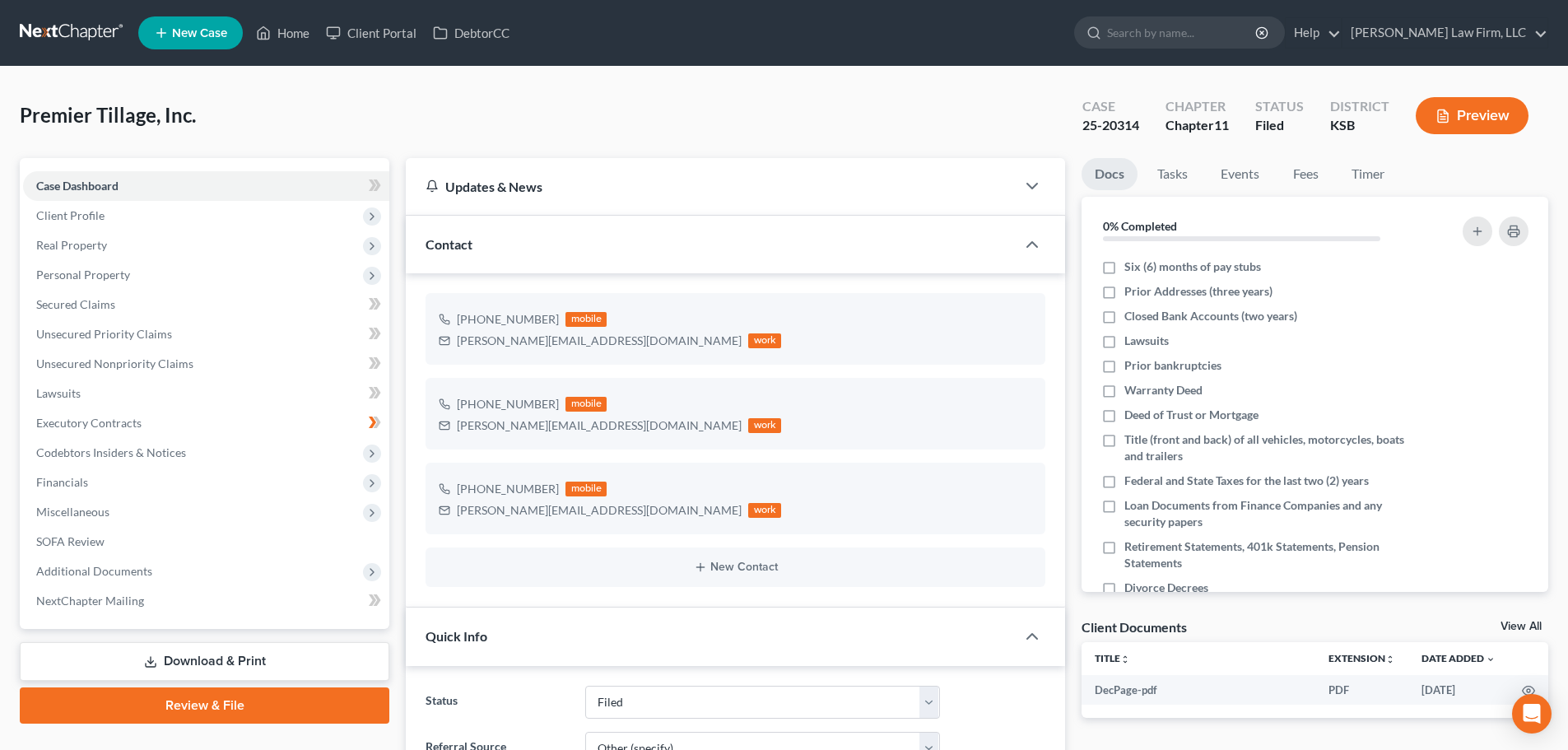
scroll to position [1145, 0]
